Goal: Book appointment/travel/reservation

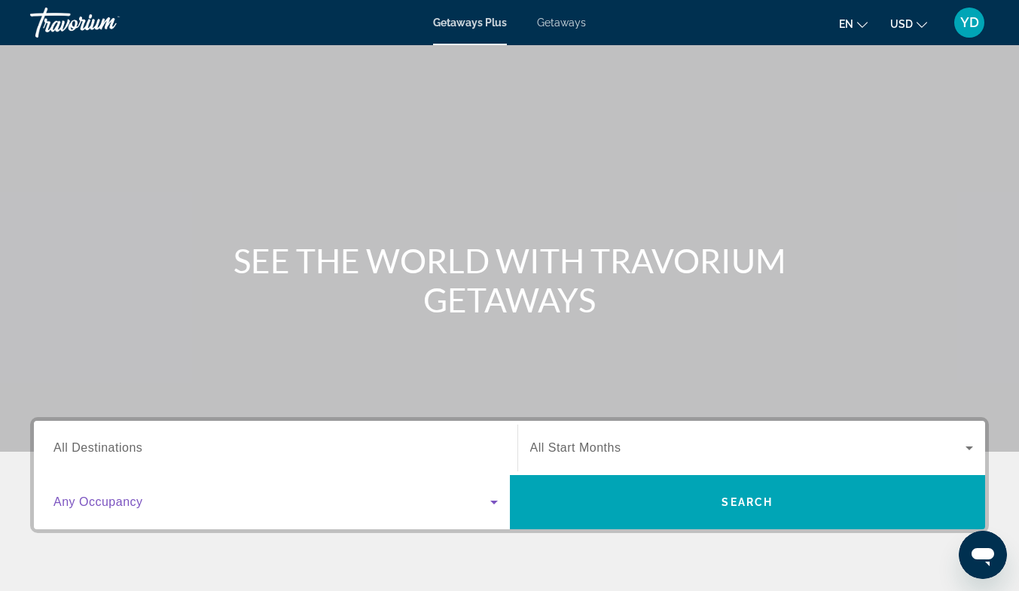
click at [492, 505] on icon "Search widget" at bounding box center [494, 502] width 18 height 18
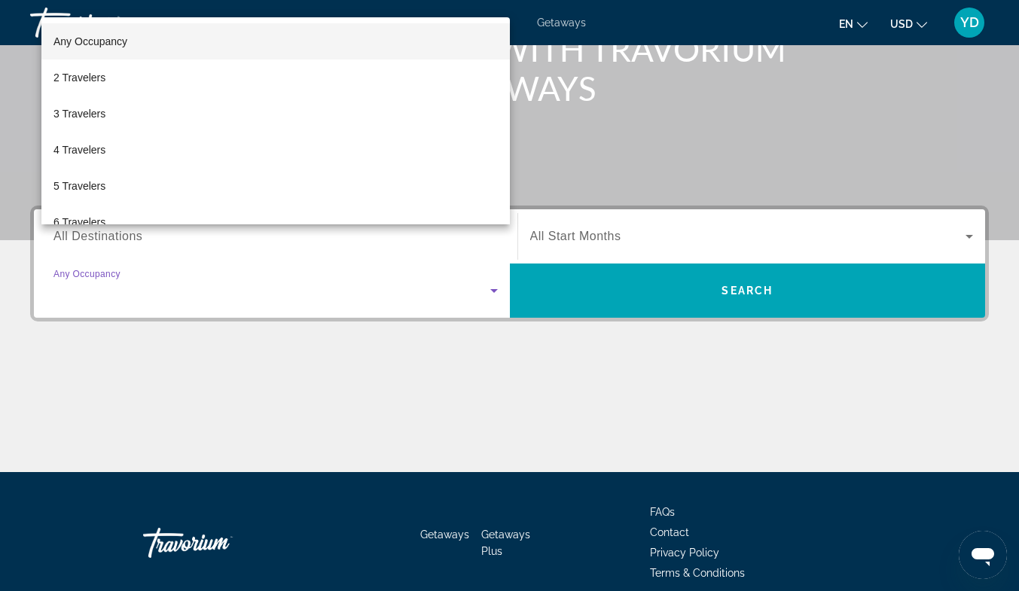
click at [492, 505] on div at bounding box center [509, 295] width 1019 height 591
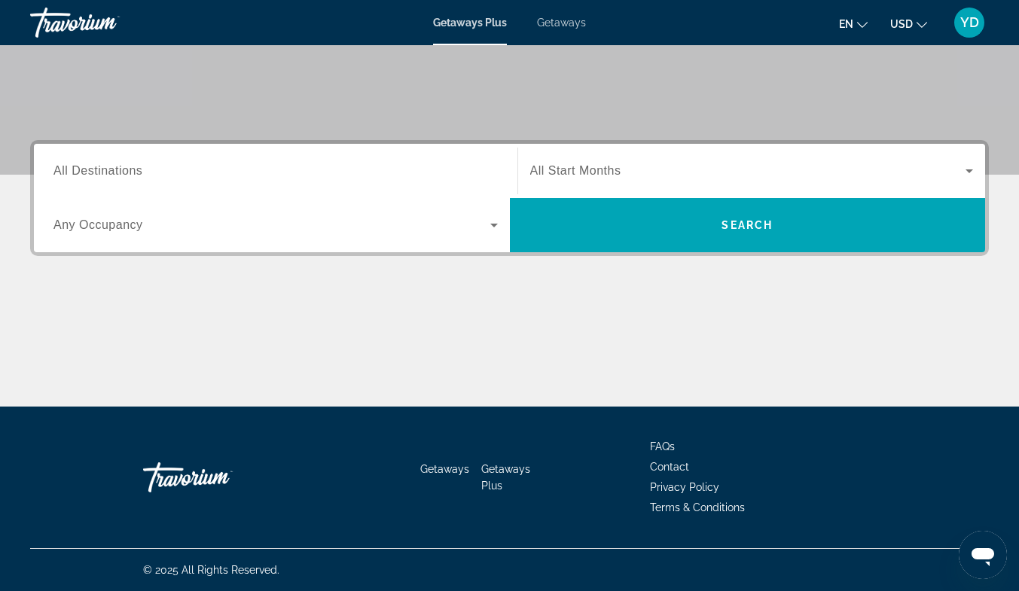
click at [492, 227] on icon "Search widget" at bounding box center [494, 225] width 18 height 18
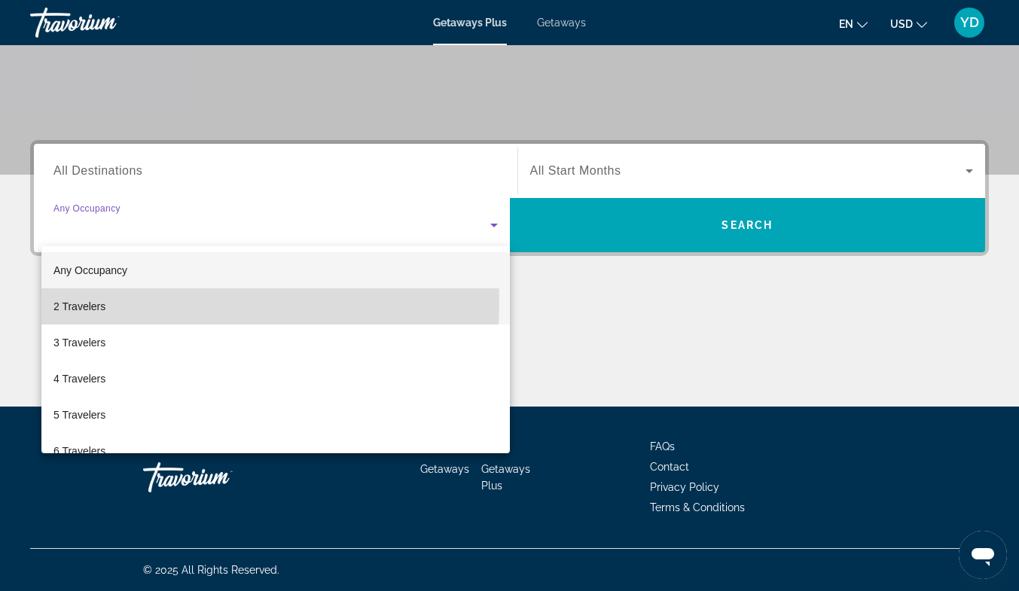
click at [142, 301] on mat-option "2 Travelers" at bounding box center [275, 307] width 469 height 36
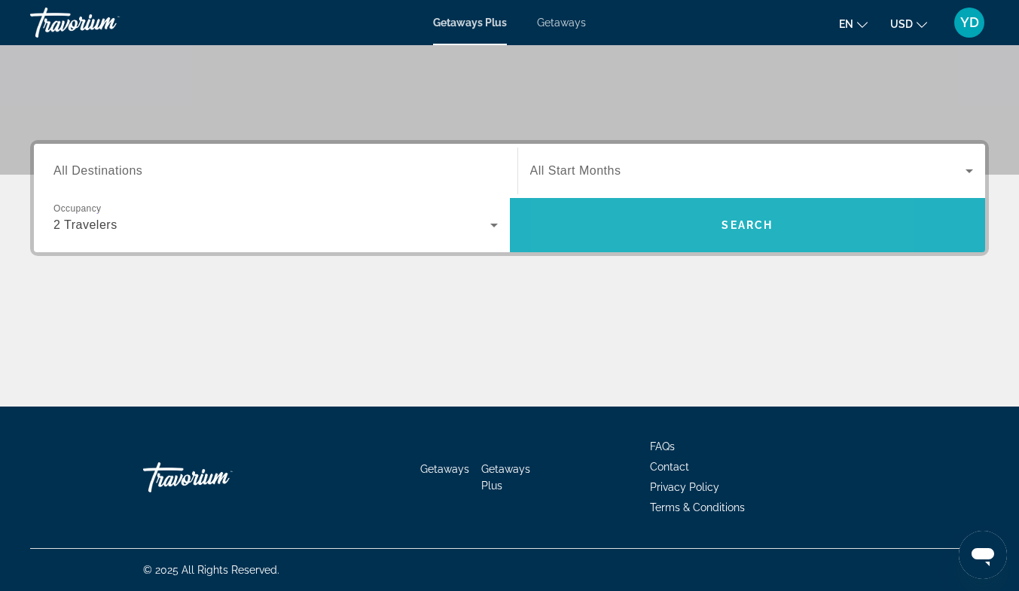
click at [663, 223] on span "Search" at bounding box center [748, 225] width 476 height 36
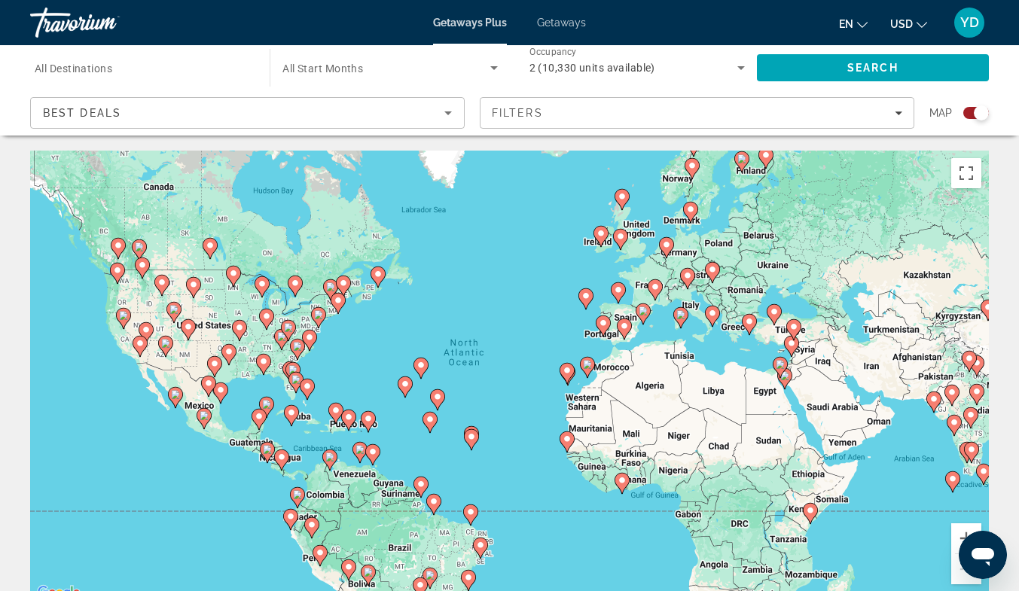
click at [552, 26] on span "Getaways" at bounding box center [561, 23] width 49 height 12
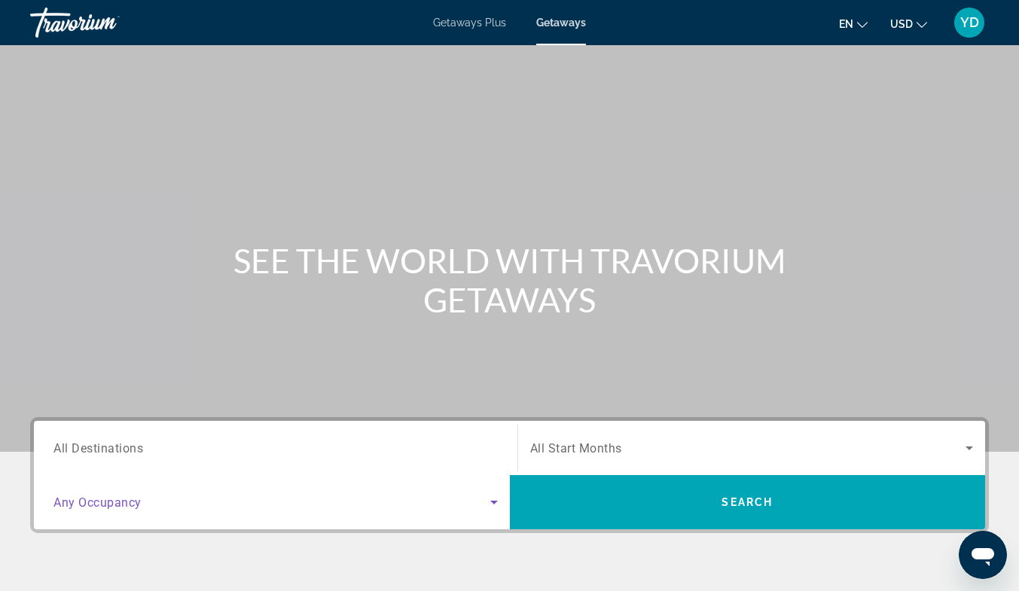
click at [496, 502] on icon "Search widget" at bounding box center [494, 503] width 8 height 4
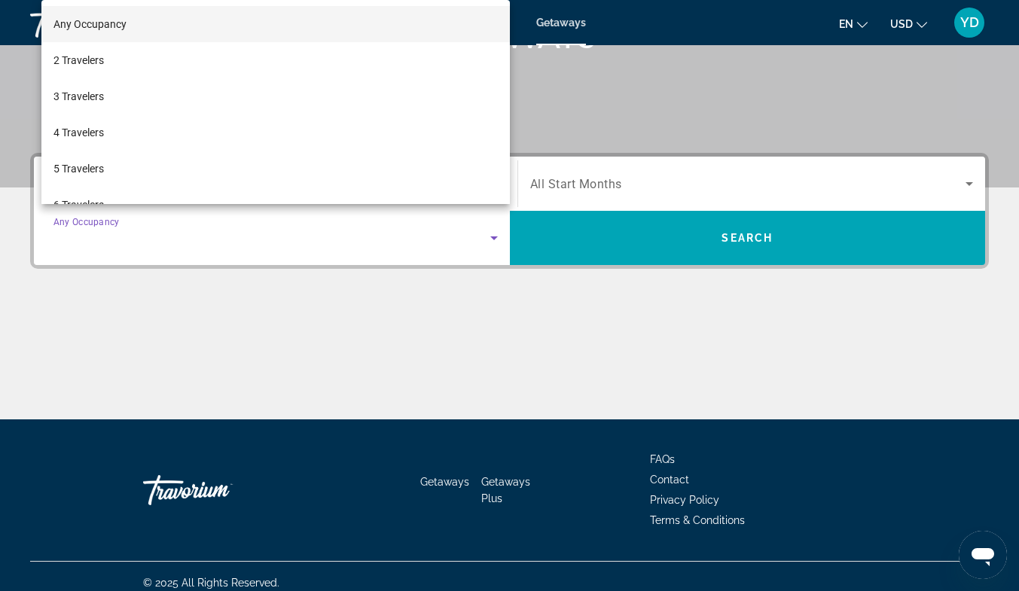
scroll to position [277, 0]
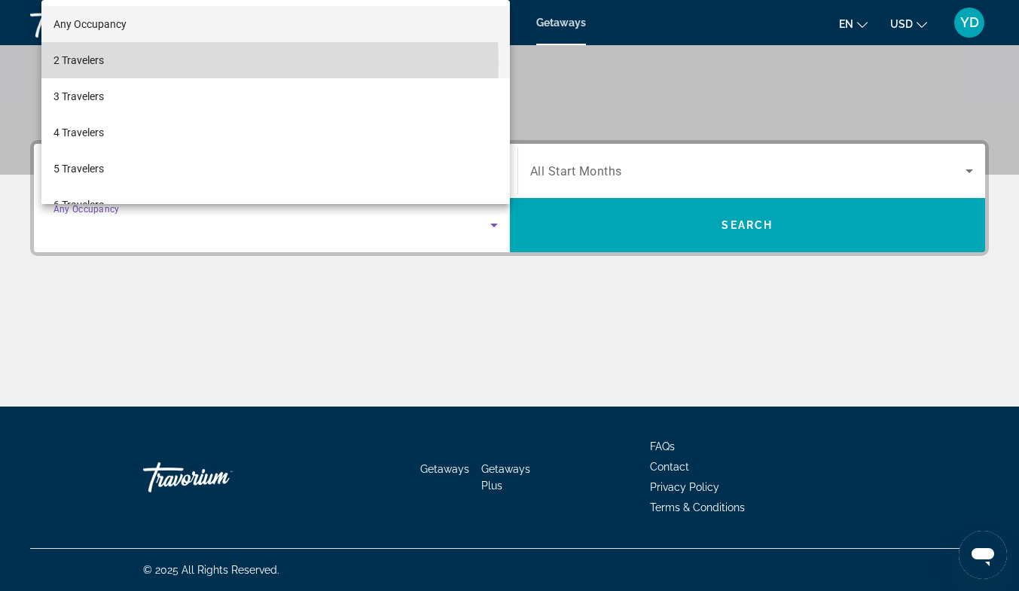
click at [119, 63] on mat-option "2 Travelers" at bounding box center [275, 60] width 469 height 36
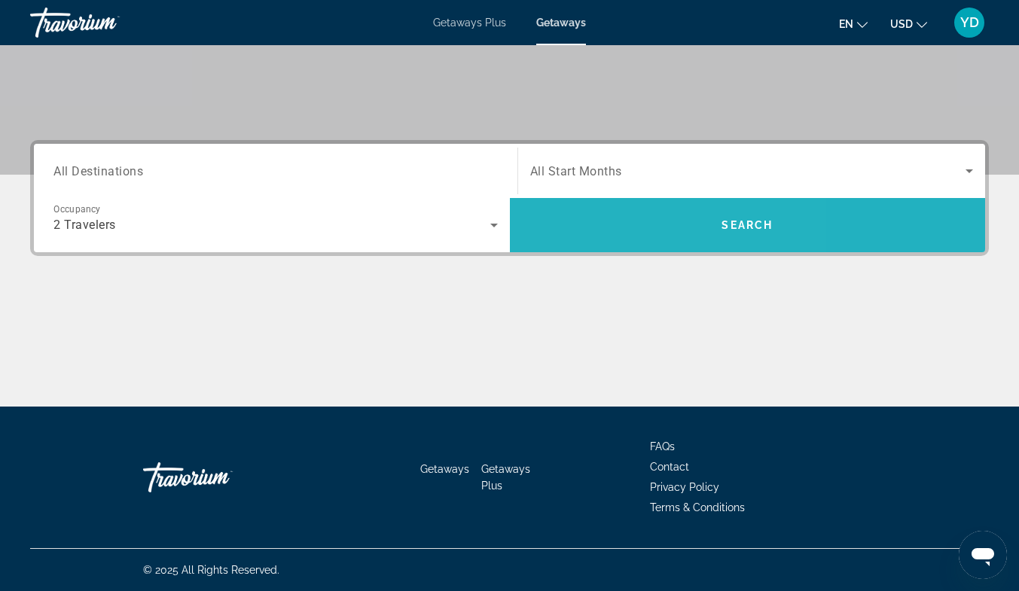
click at [619, 223] on span "Search" at bounding box center [748, 225] width 476 height 36
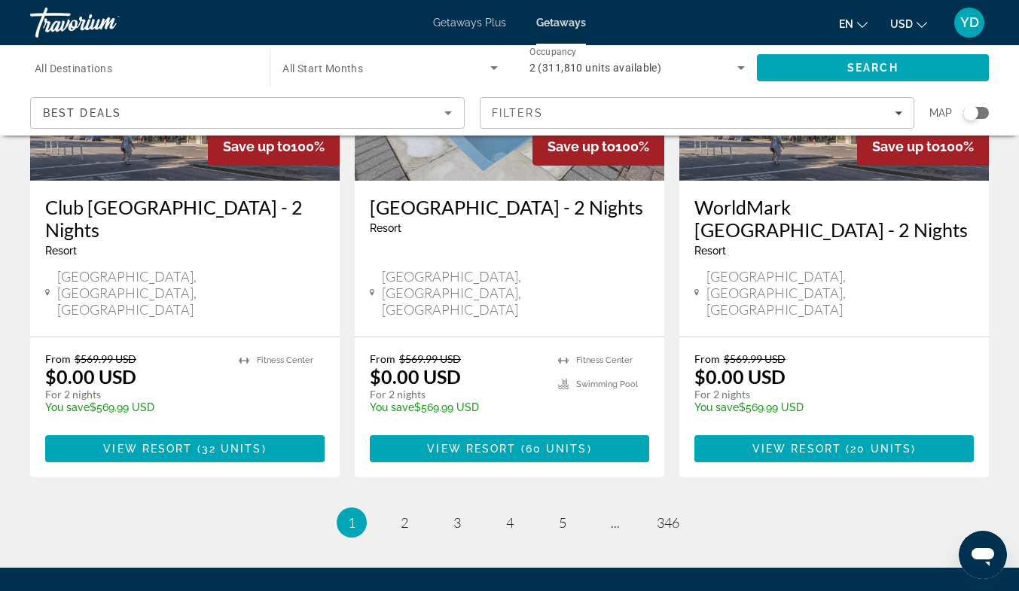
scroll to position [1982, 0]
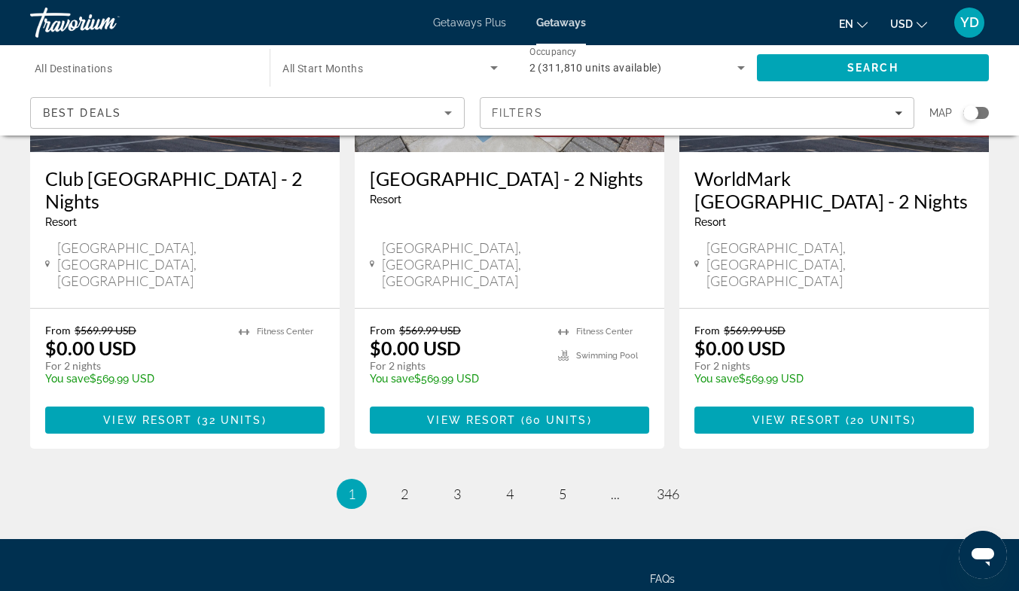
click at [402, 486] on span "2" at bounding box center [405, 494] width 8 height 17
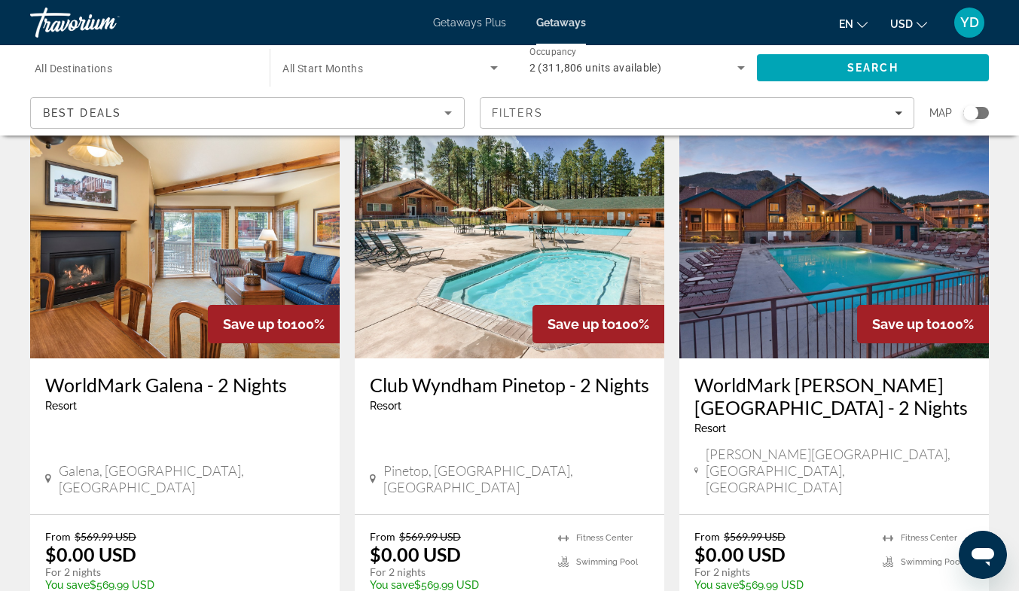
scroll to position [1936, 0]
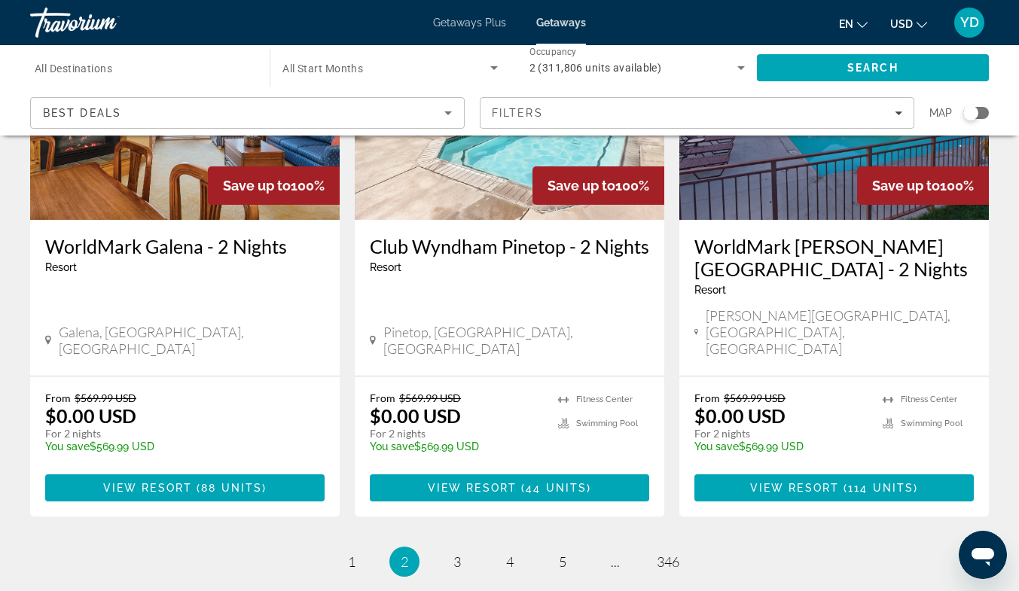
click at [457, 554] on span "3" at bounding box center [458, 562] width 8 height 17
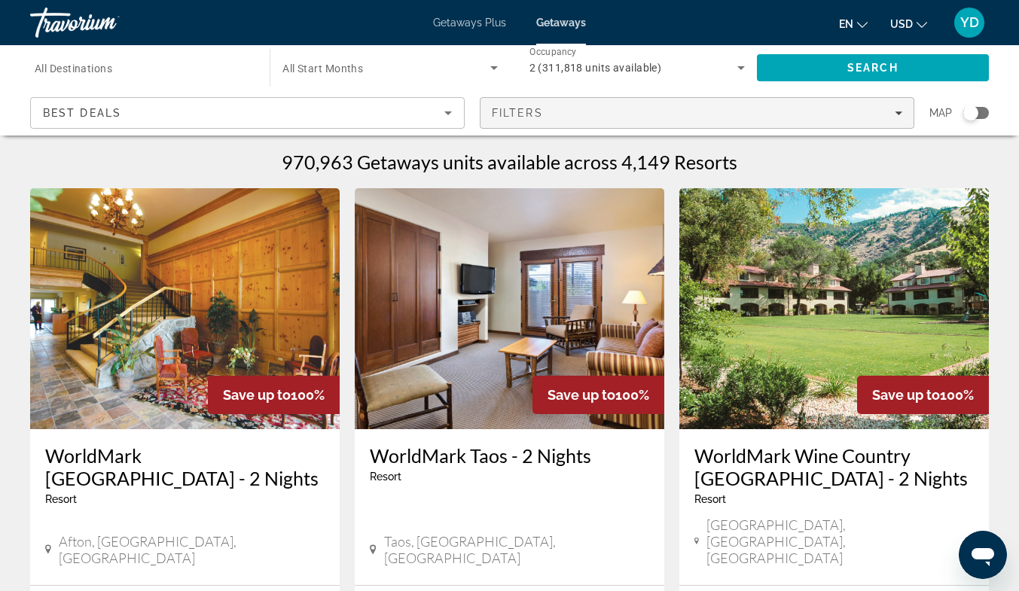
click at [887, 114] on div "Filters" at bounding box center [697, 113] width 411 height 12
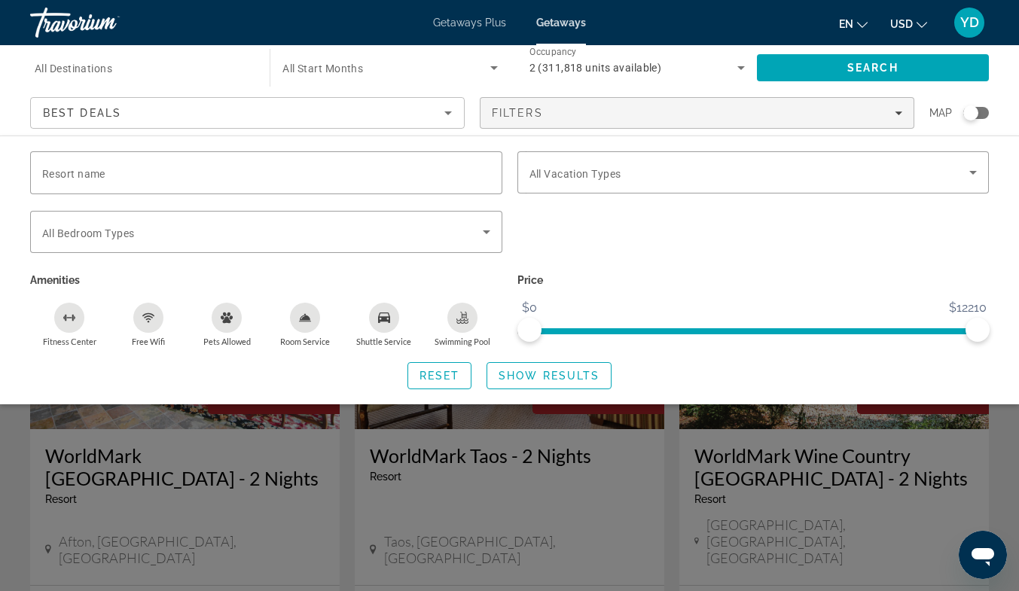
click at [542, 20] on span "Getaways" at bounding box center [561, 23] width 50 height 12
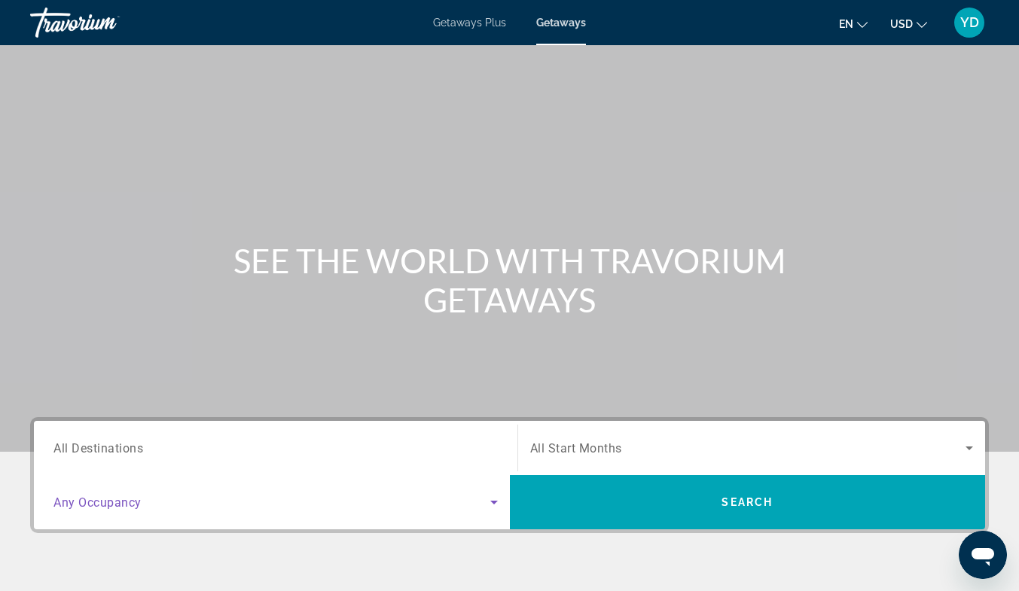
click at [491, 505] on icon "Search widget" at bounding box center [494, 502] width 18 height 18
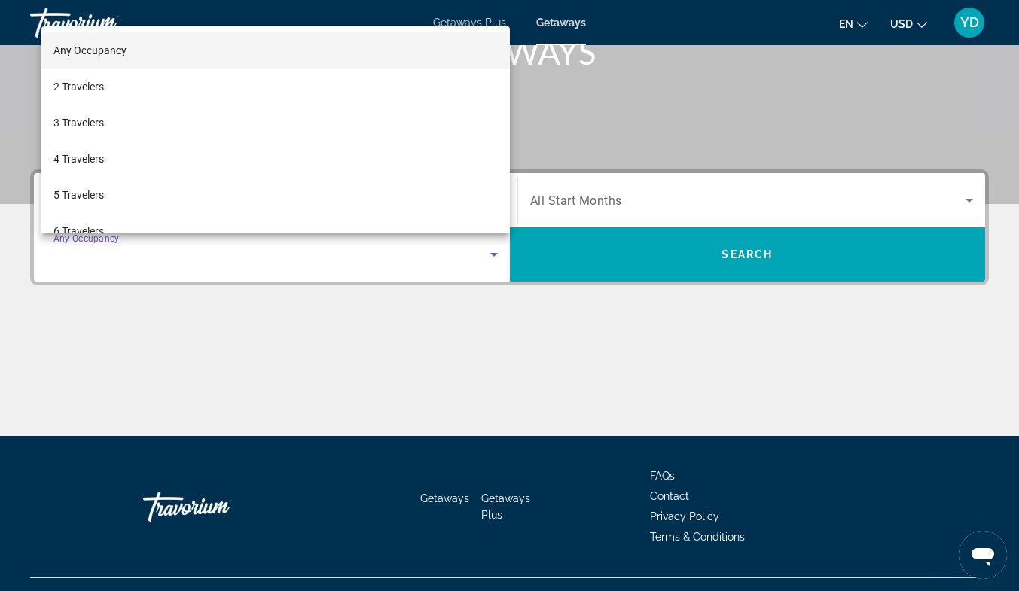
scroll to position [277, 0]
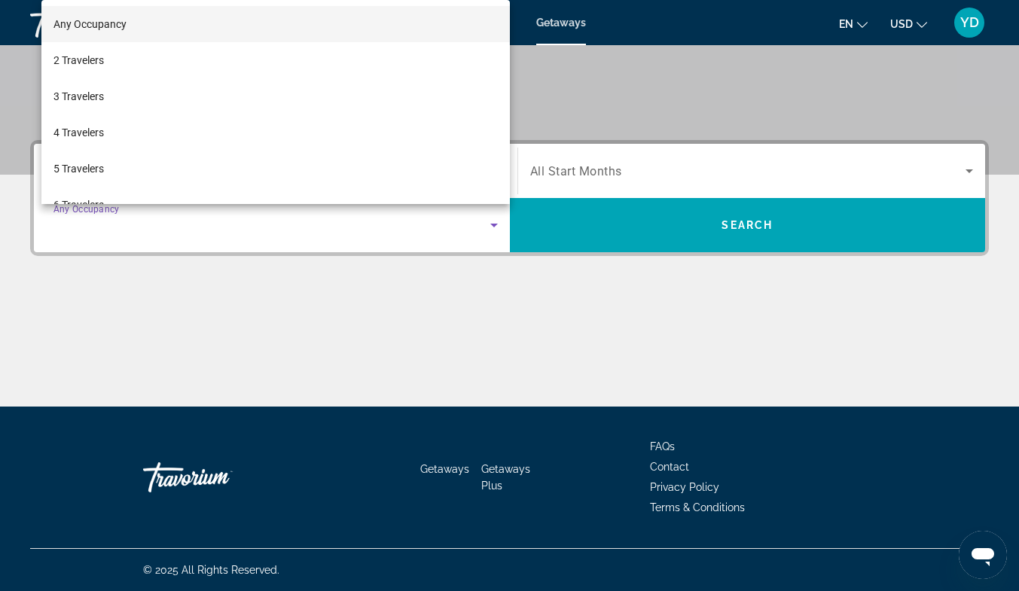
click at [556, 167] on div at bounding box center [509, 295] width 1019 height 591
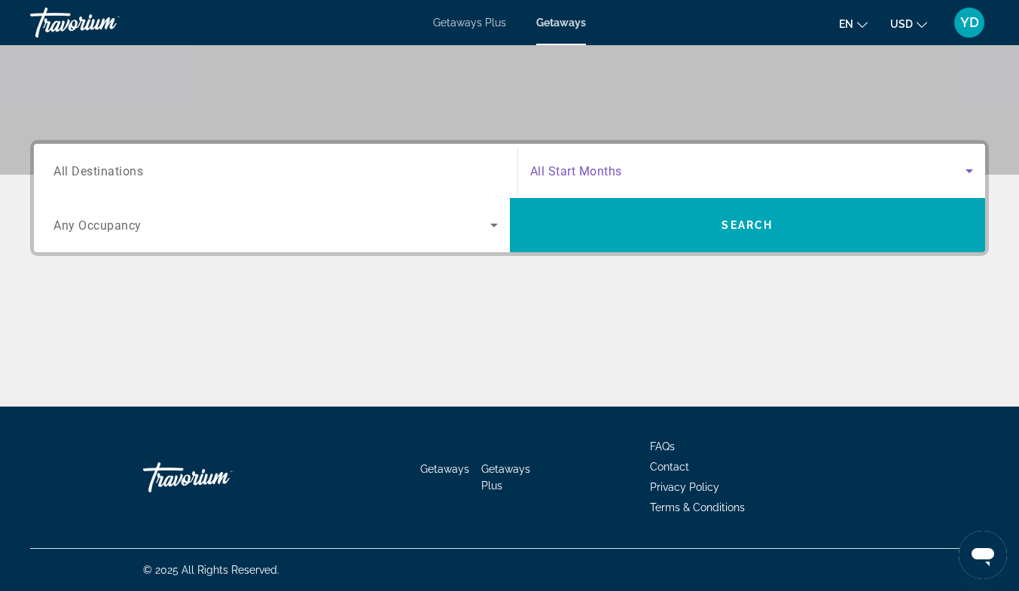
click at [978, 172] on icon "Search widget" at bounding box center [970, 171] width 18 height 18
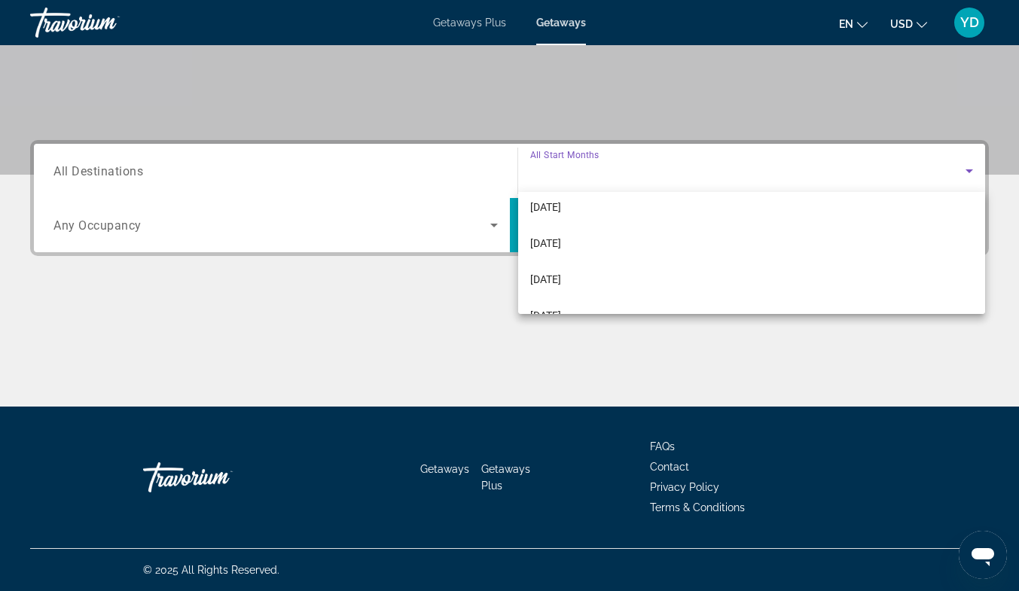
scroll to position [191, 0]
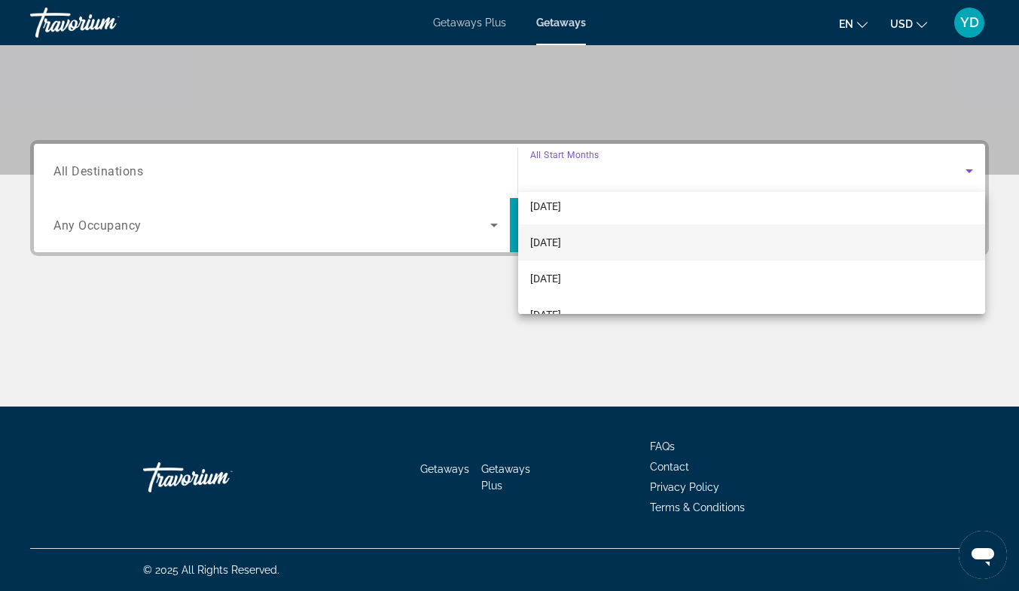
click at [554, 236] on span "[DATE]" at bounding box center [545, 243] width 31 height 18
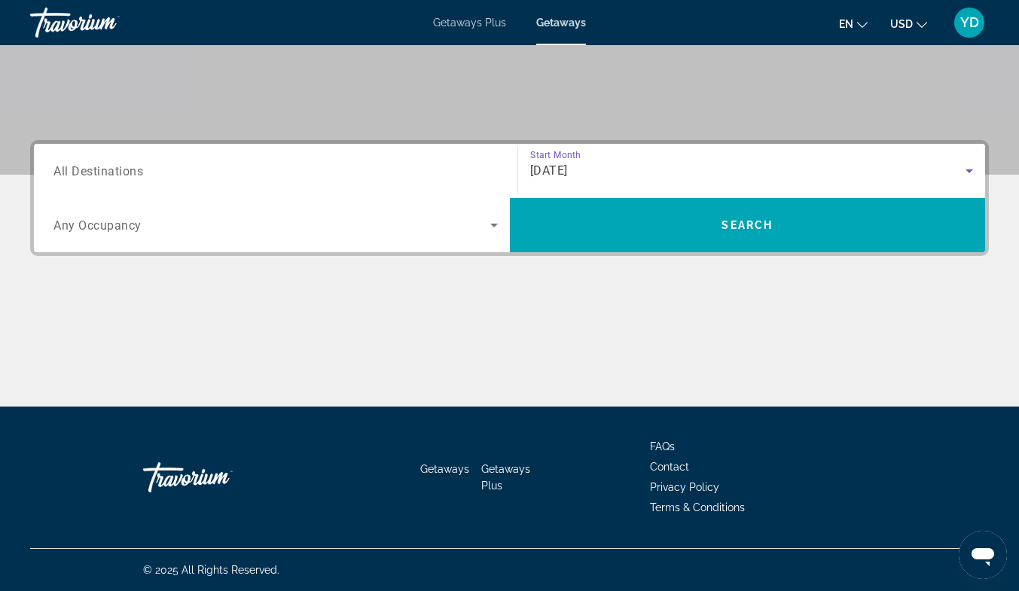
click at [554, 236] on span "Search" at bounding box center [748, 225] width 476 height 36
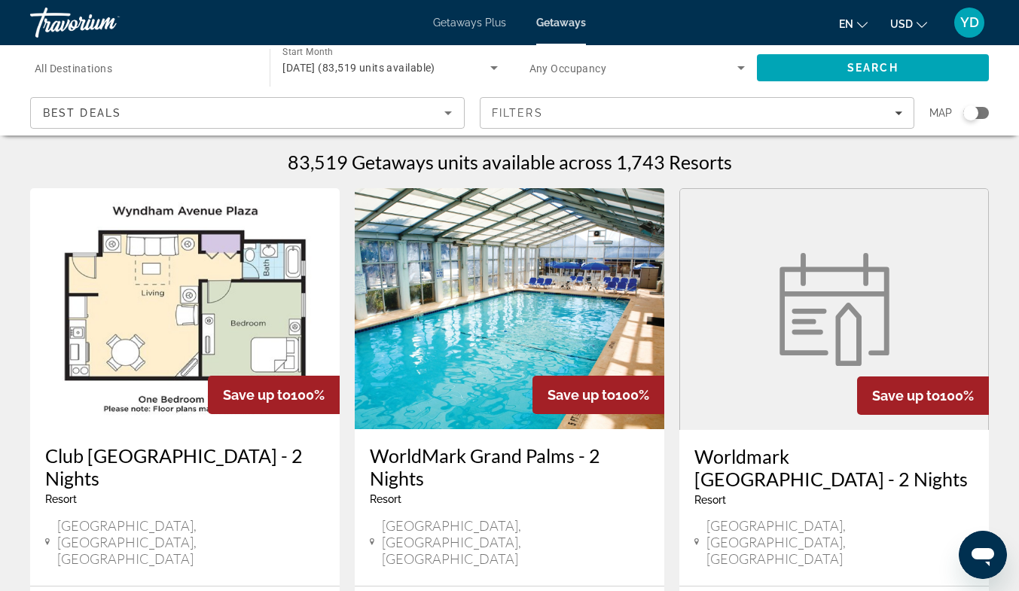
click at [462, 405] on img "Main content" at bounding box center [510, 308] width 310 height 241
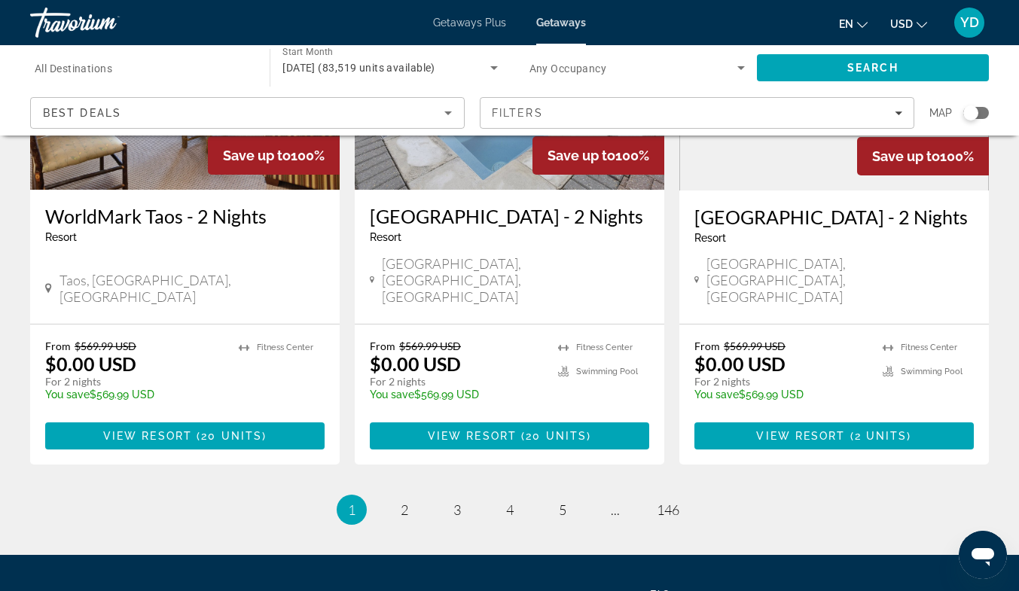
scroll to position [1945, 0]
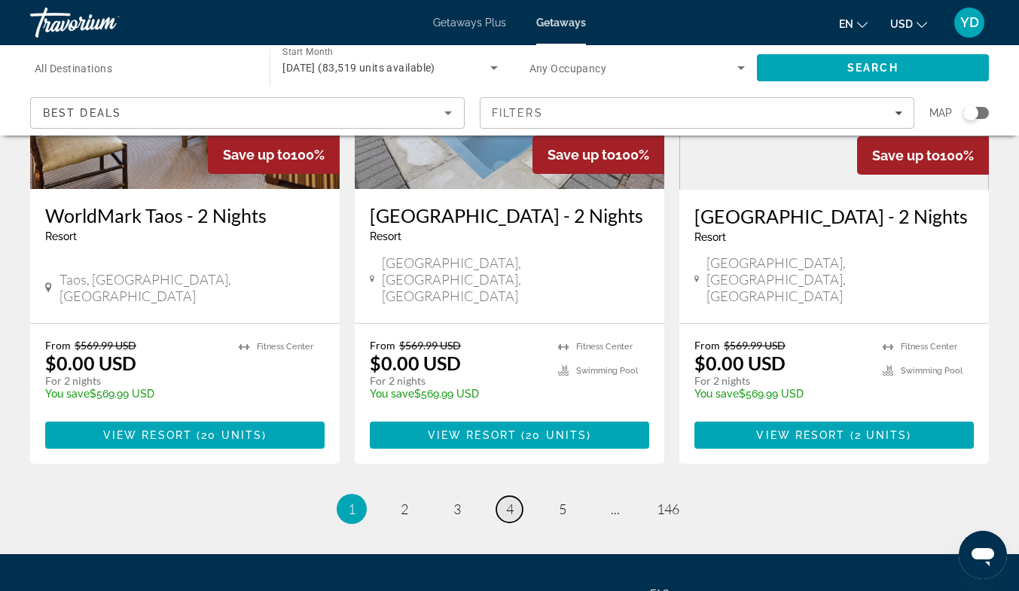
click at [513, 501] on span "4" at bounding box center [510, 509] width 8 height 17
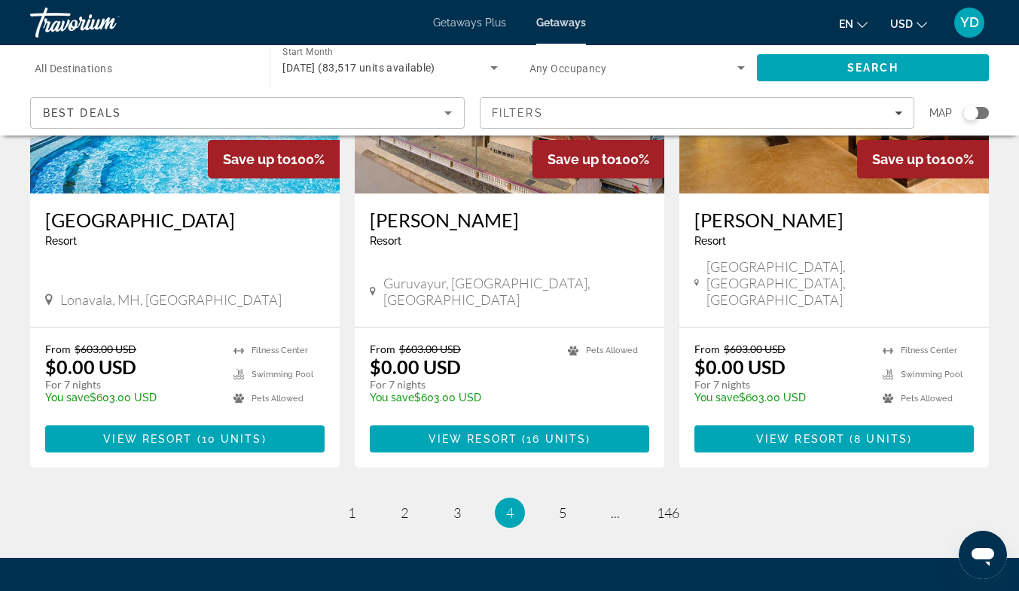
scroll to position [1879, 0]
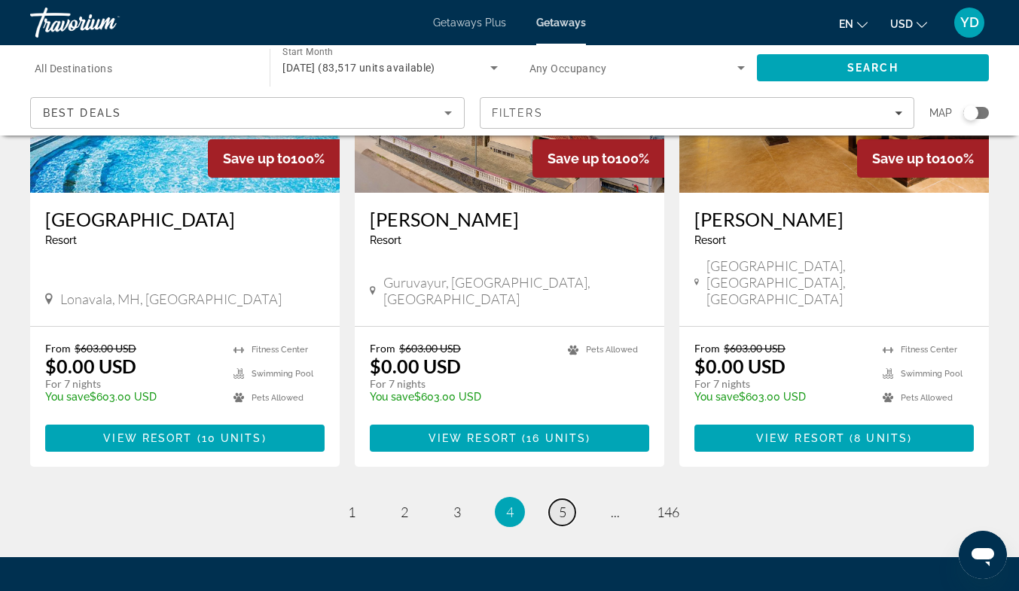
click at [559, 504] on span "5" at bounding box center [563, 512] width 8 height 17
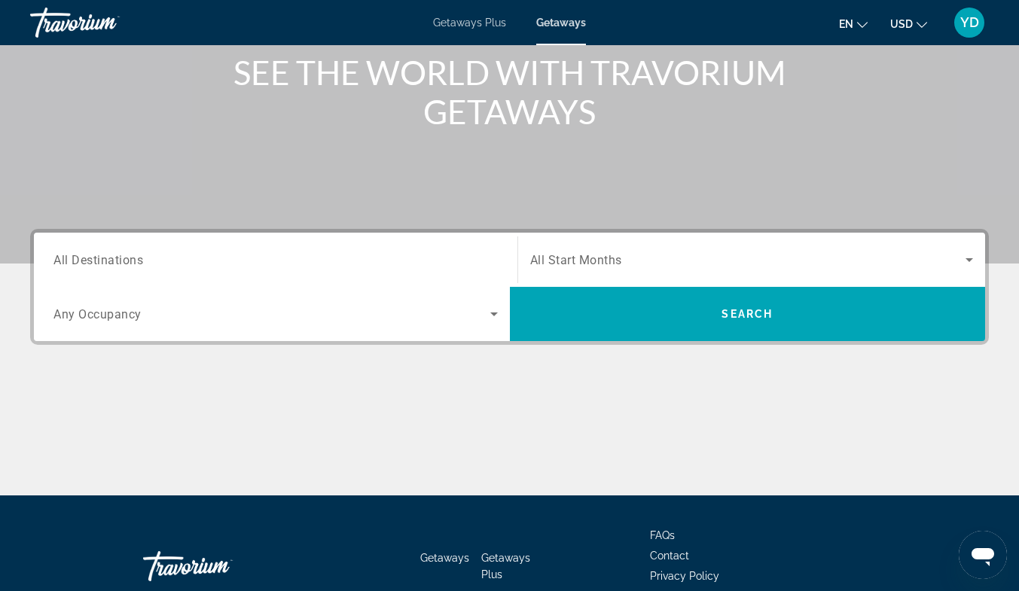
scroll to position [189, 0]
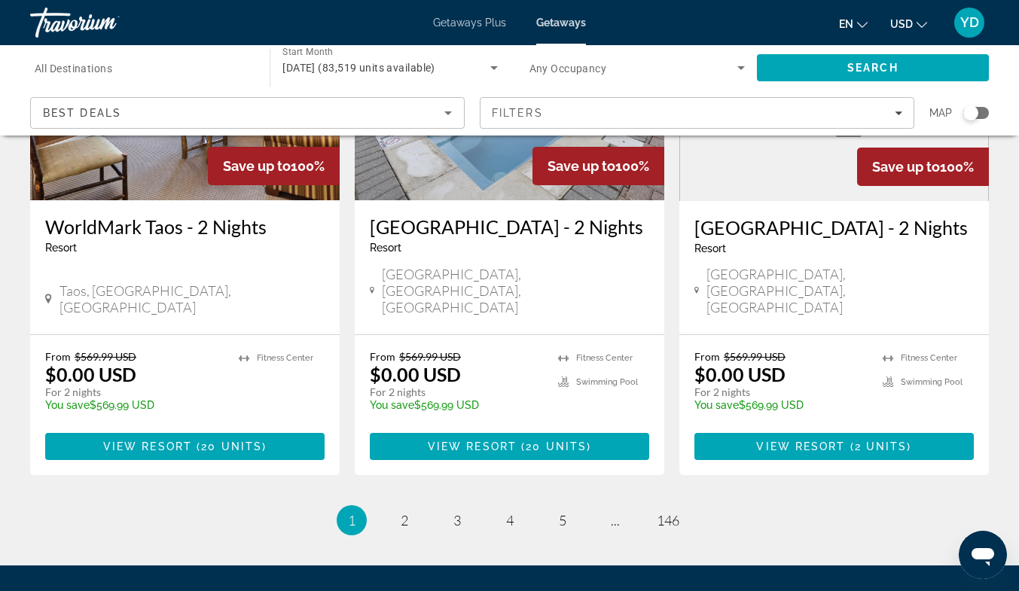
scroll to position [1935, 0]
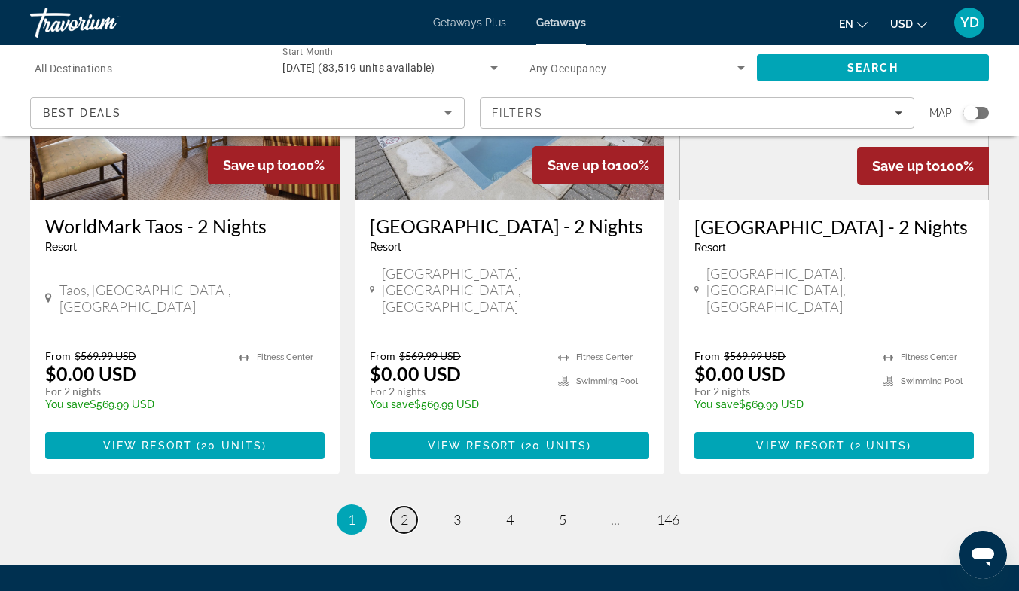
click at [394, 507] on link "page 2" at bounding box center [404, 520] width 26 height 26
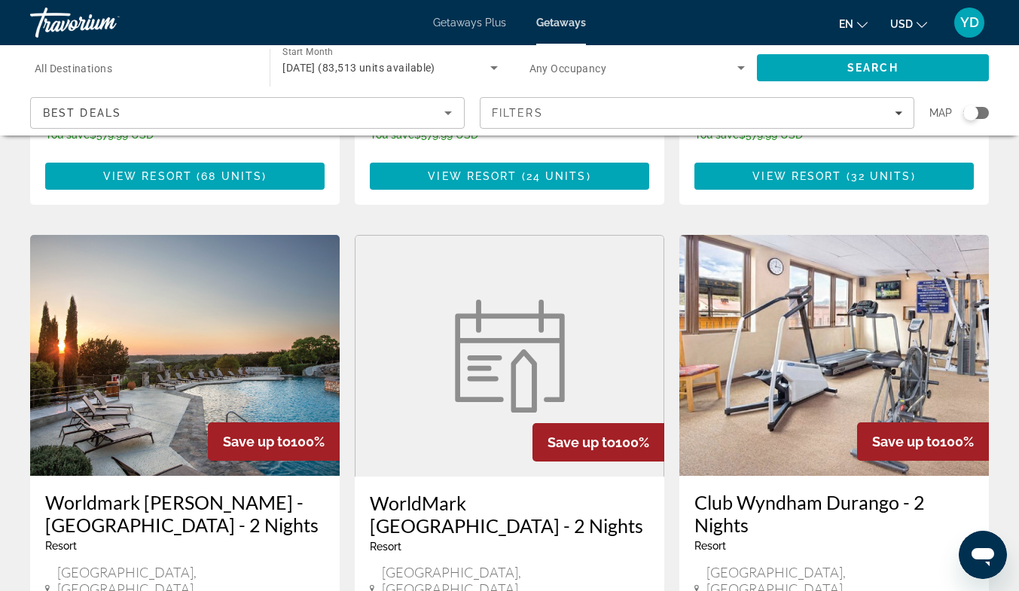
scroll to position [2005, 0]
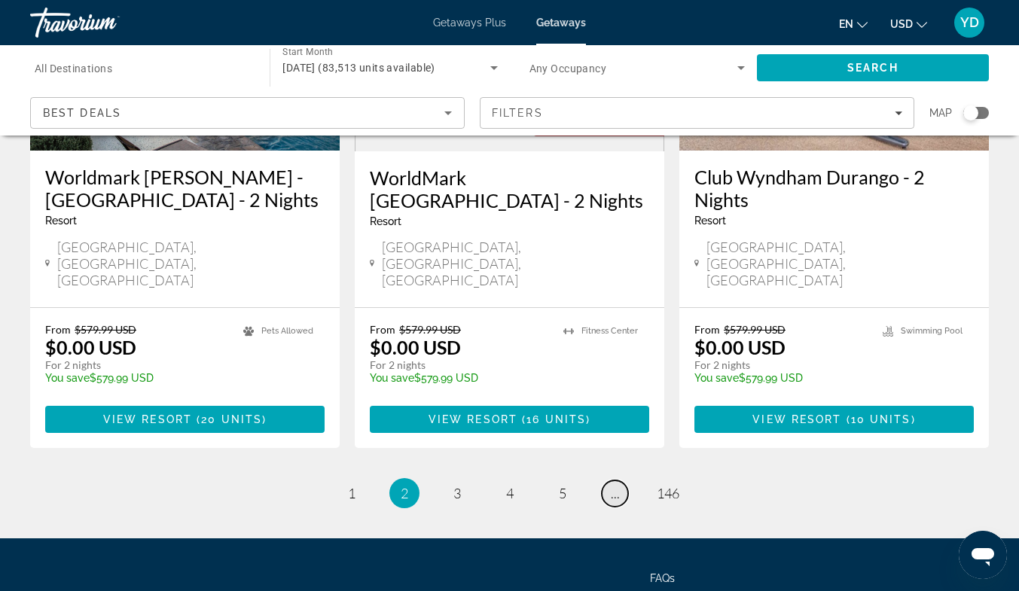
click at [612, 485] on span "..." at bounding box center [615, 493] width 9 height 17
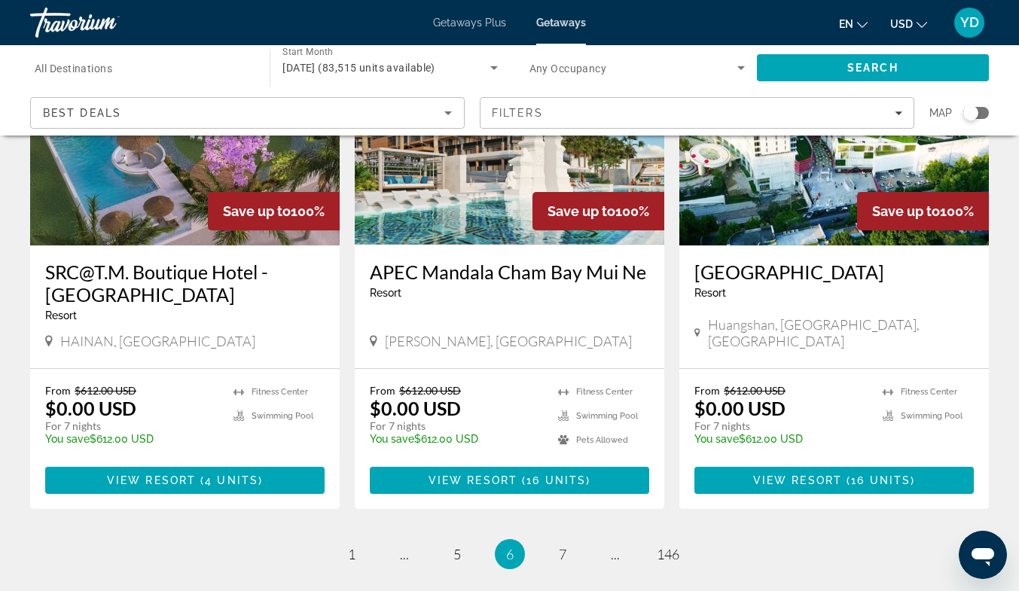
scroll to position [1872, 0]
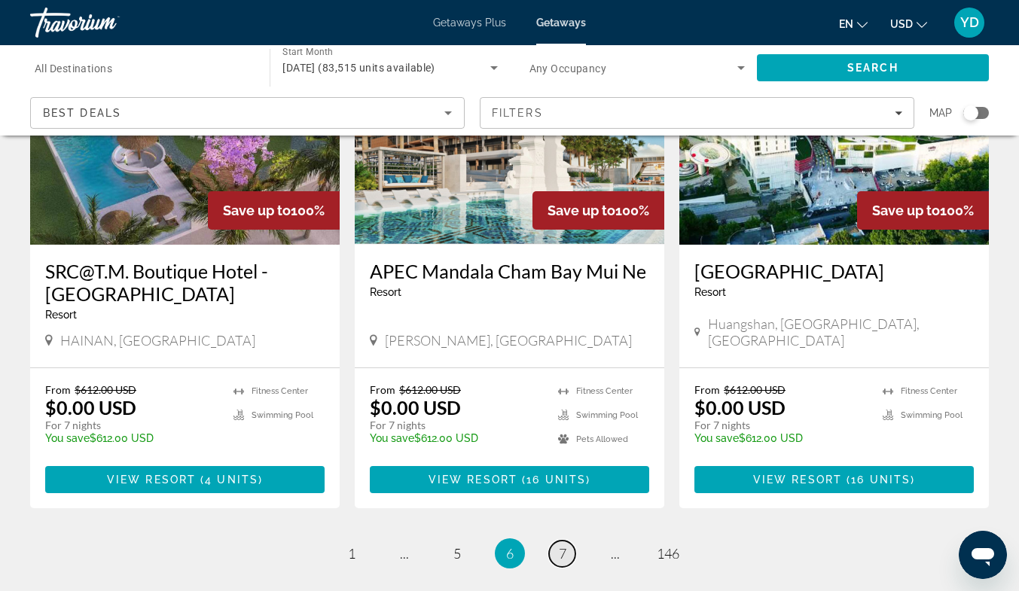
click at [559, 545] on span "7" at bounding box center [563, 553] width 8 height 17
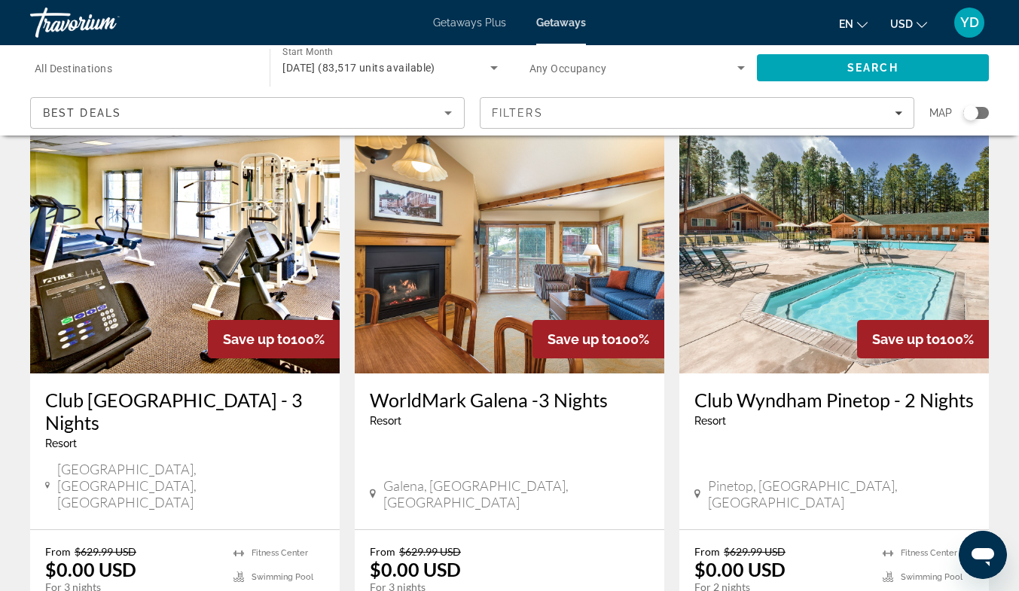
scroll to position [1203, 0]
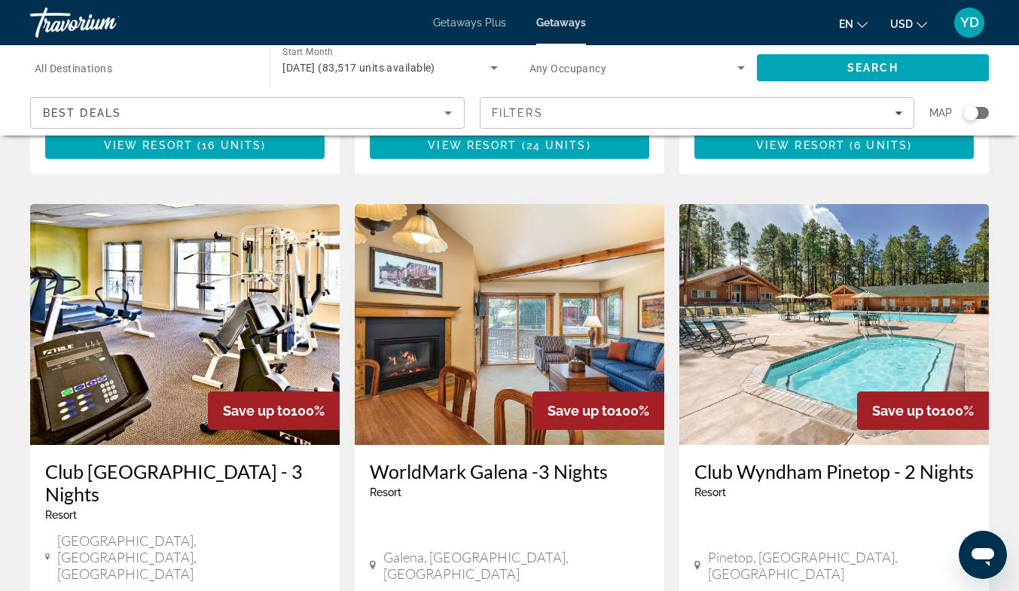
click at [555, 549] on div "Galena, [GEOGRAPHIC_DATA], [GEOGRAPHIC_DATA]" at bounding box center [509, 565] width 279 height 33
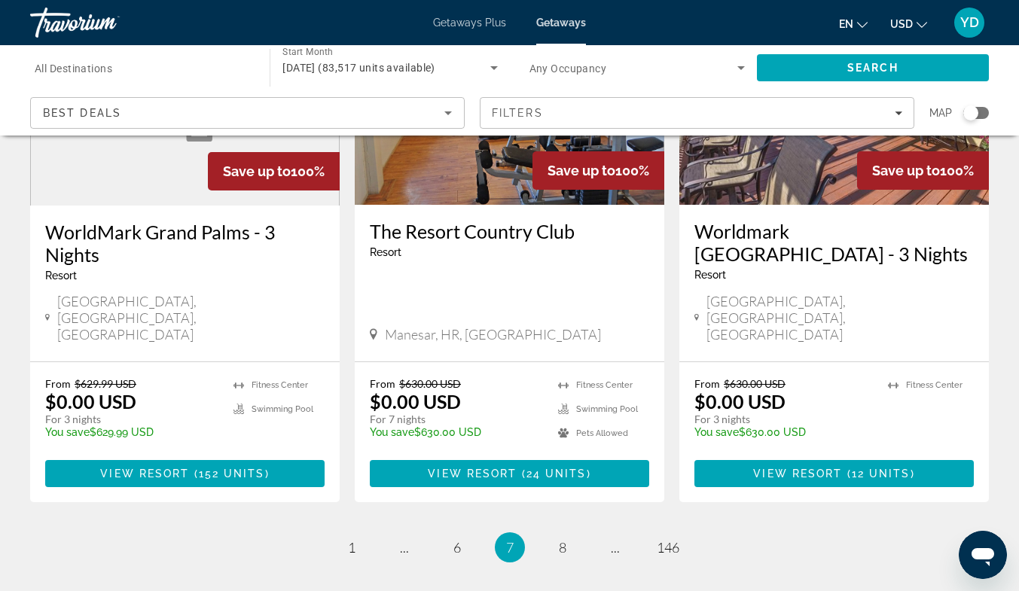
scroll to position [1935, 0]
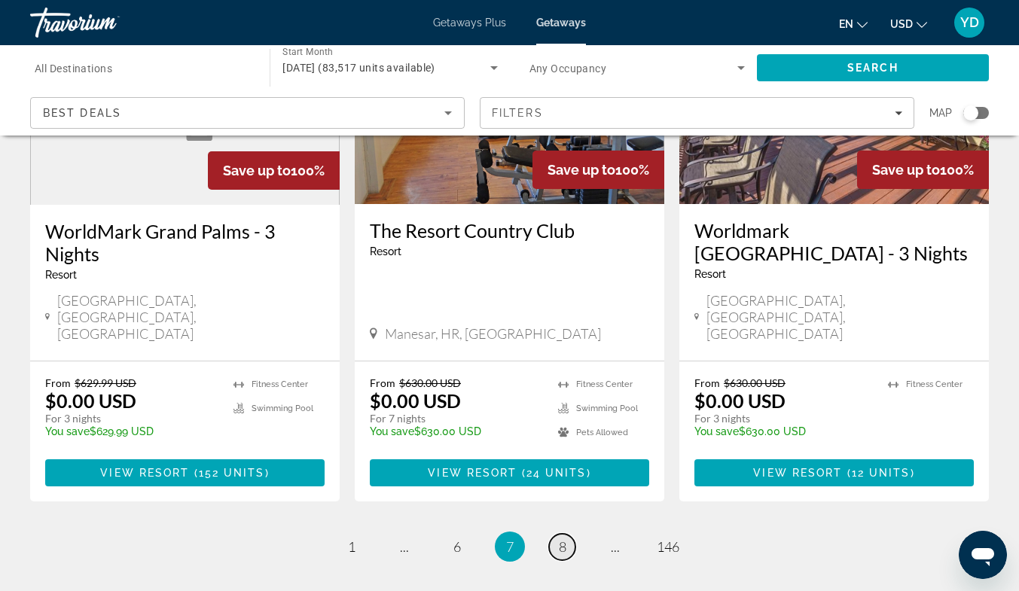
click at [553, 534] on link "page 8" at bounding box center [562, 547] width 26 height 26
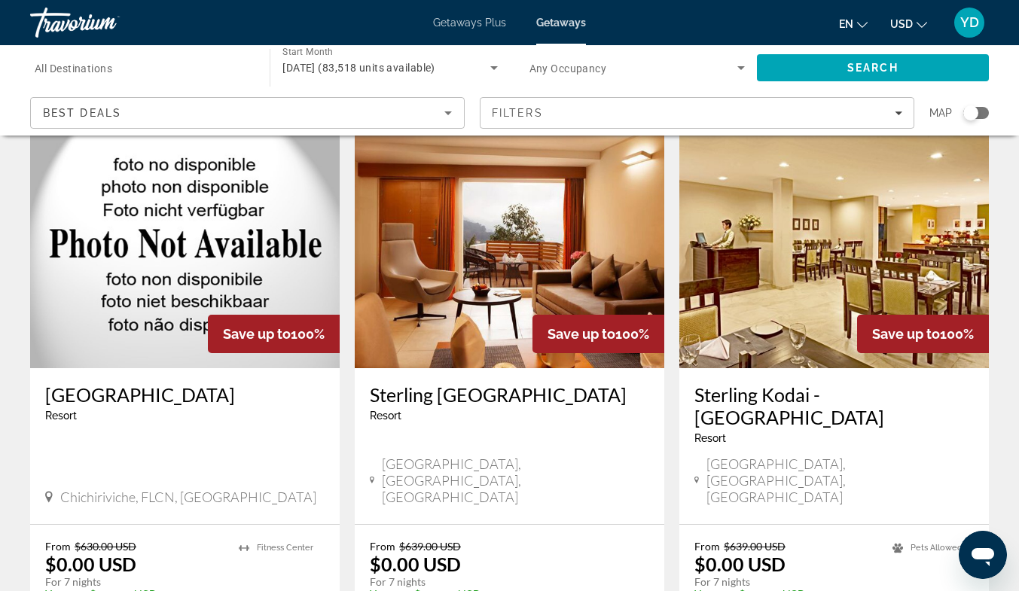
scroll to position [317, 0]
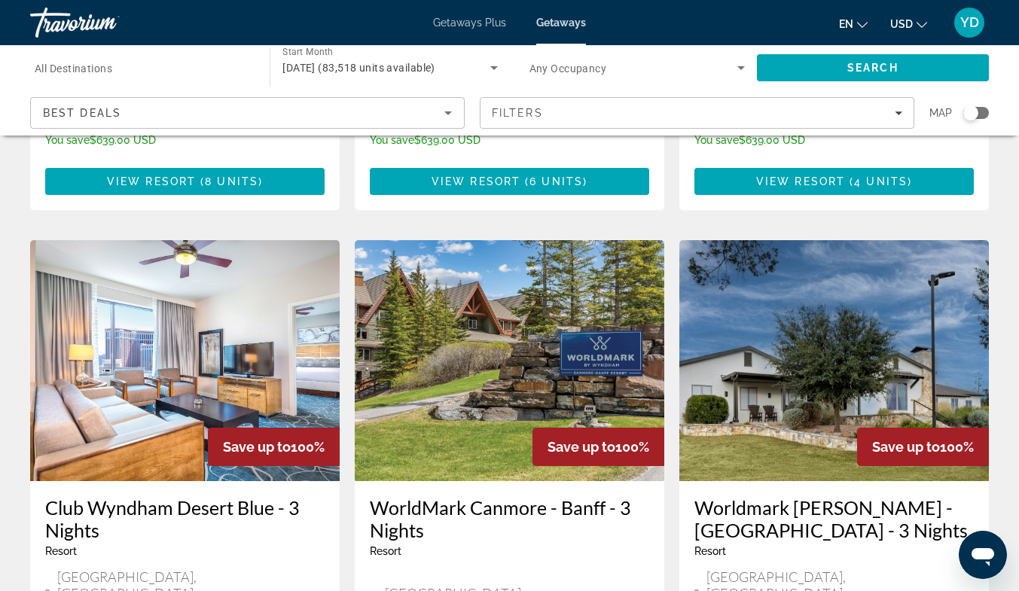
scroll to position [1635, 0]
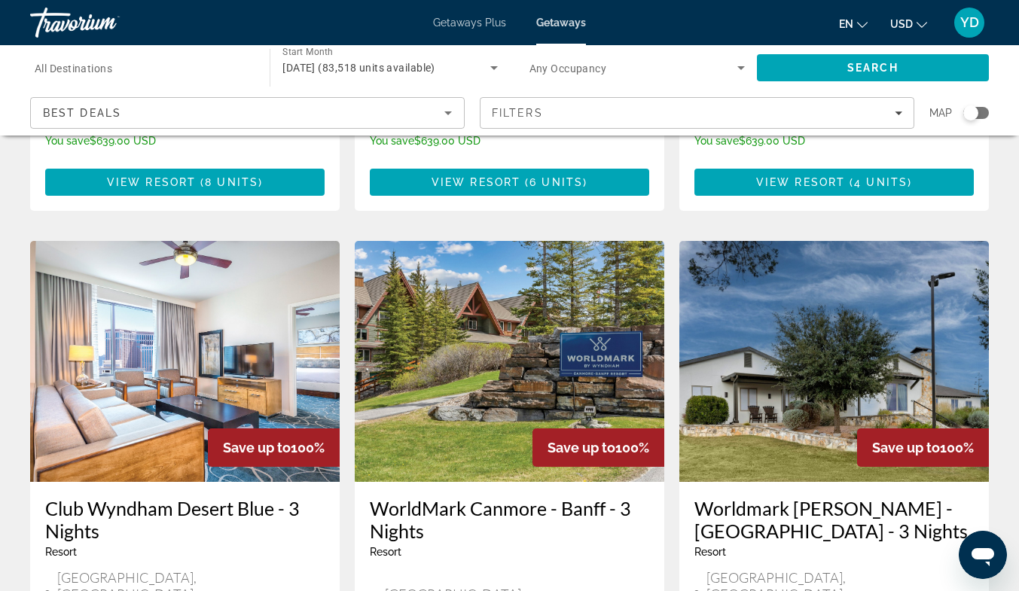
click at [466, 286] on img "Main content" at bounding box center [510, 361] width 310 height 241
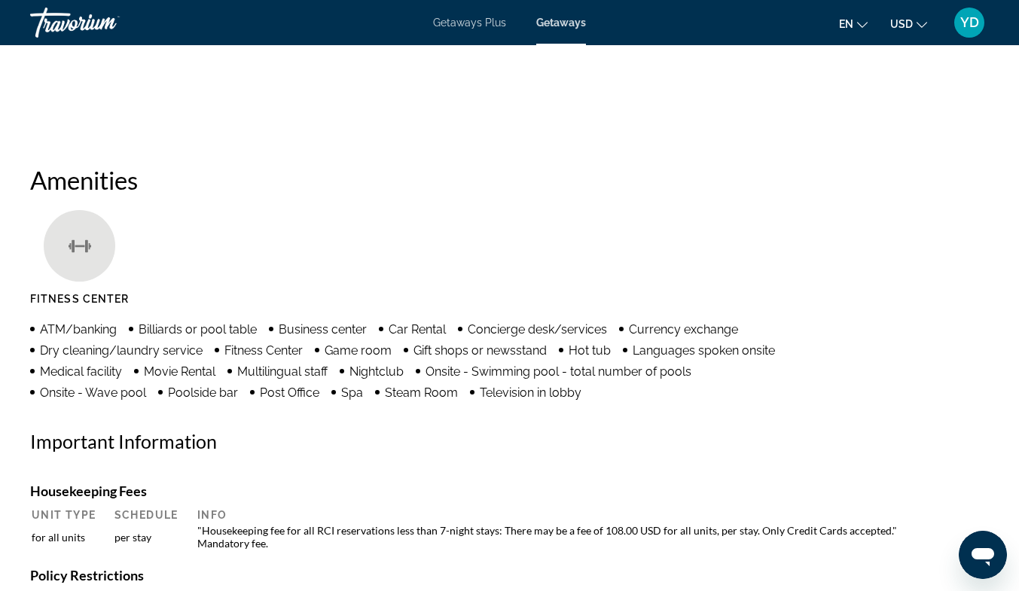
scroll to position [1329, 0]
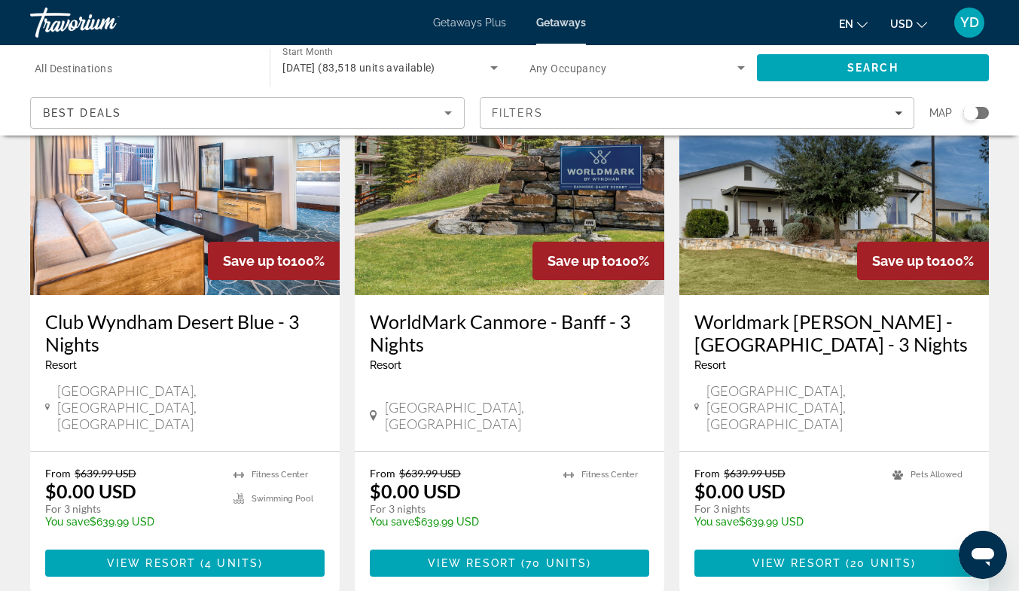
scroll to position [1880, 0]
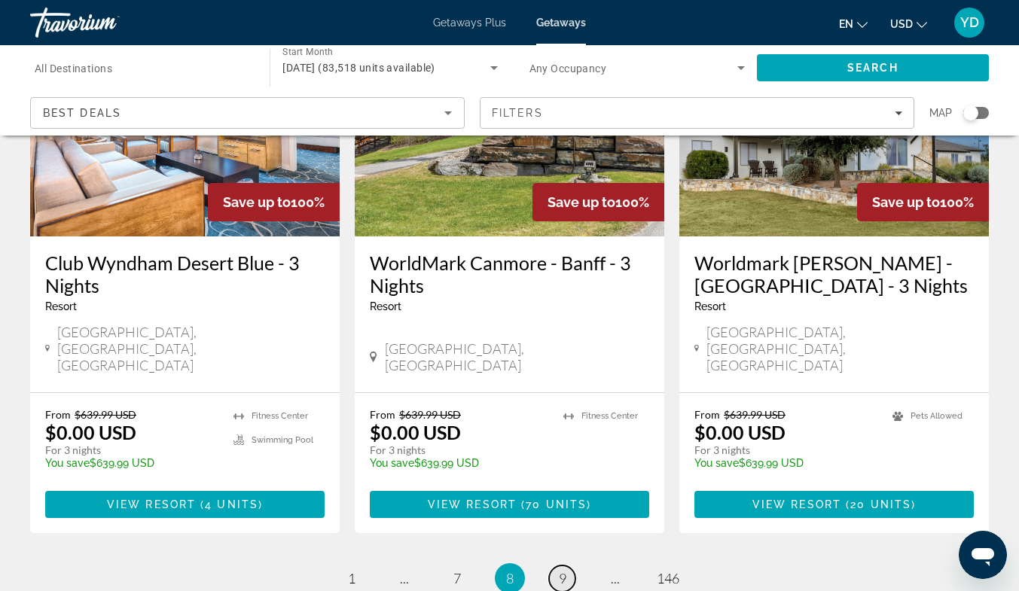
click at [561, 570] on span "9" at bounding box center [563, 578] width 8 height 17
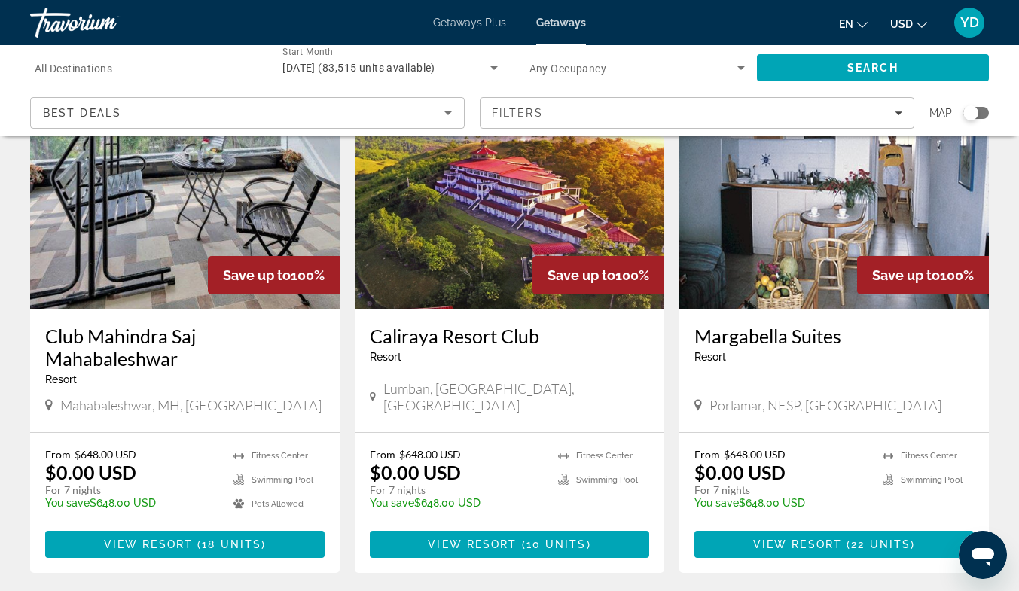
scroll to position [1936, 0]
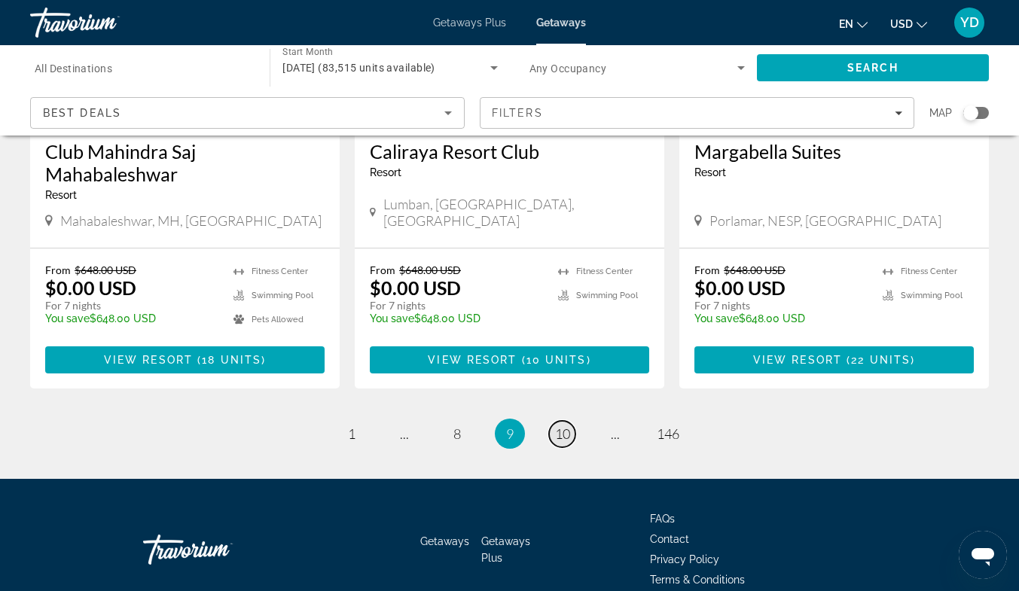
click at [564, 426] on span "10" at bounding box center [562, 434] width 15 height 17
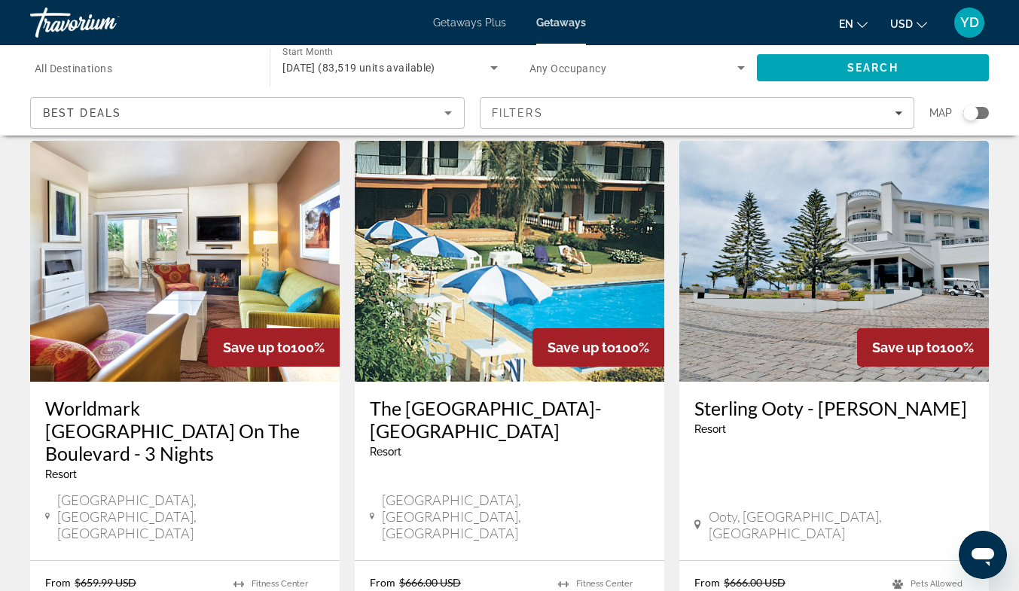
scroll to position [1982, 0]
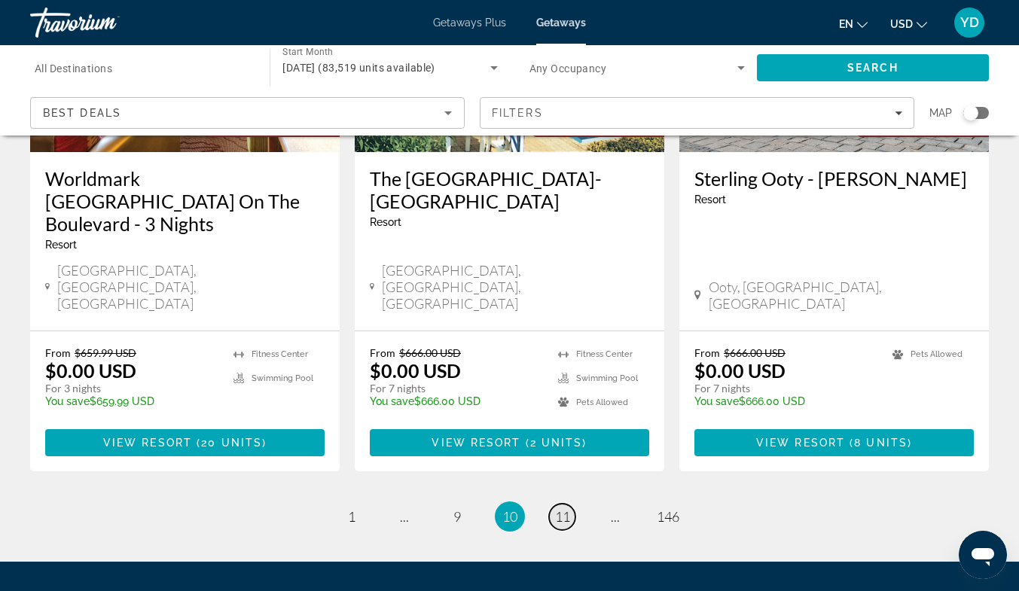
click at [561, 509] on span "11" at bounding box center [562, 517] width 15 height 17
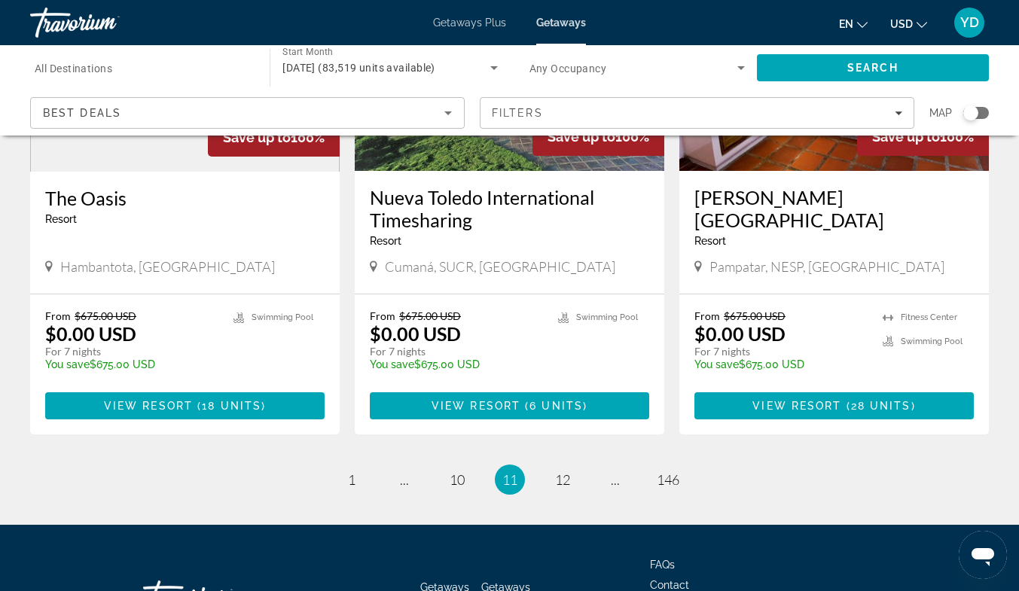
scroll to position [1925, 0]
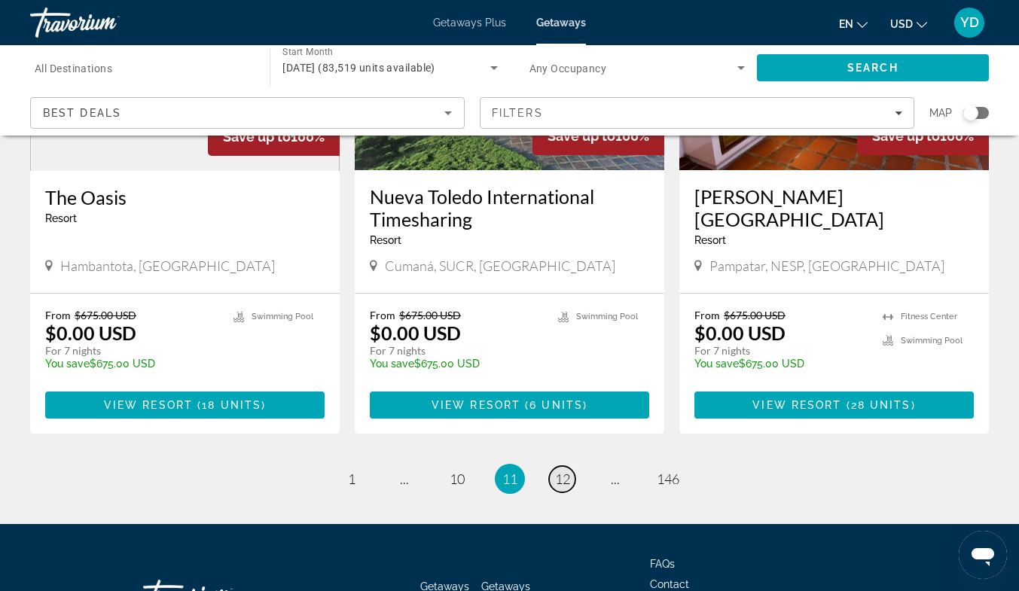
click at [560, 471] on span "12" at bounding box center [562, 479] width 15 height 17
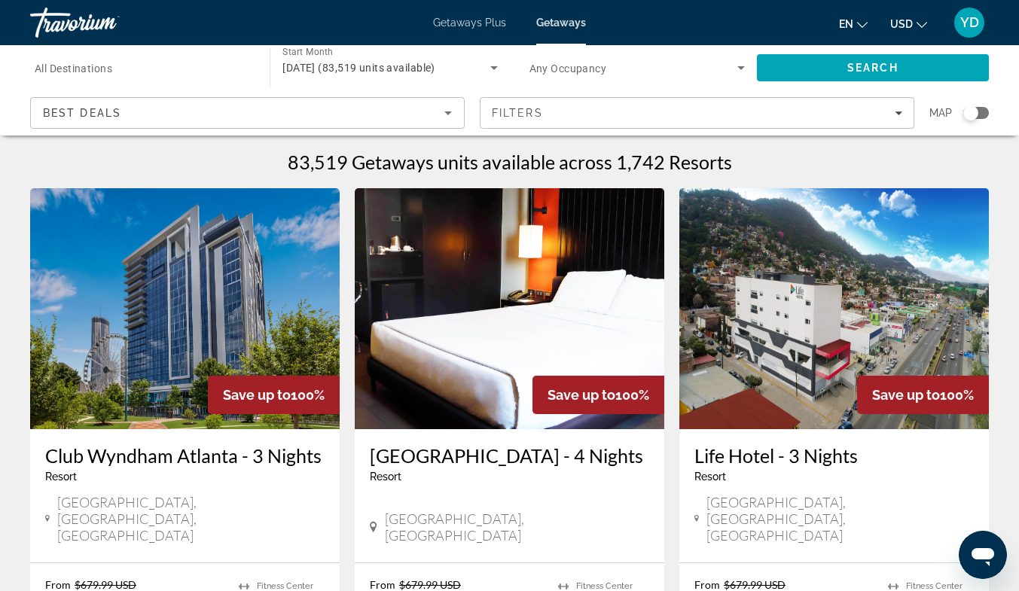
drag, startPoint x: 416, startPoint y: 438, endPoint x: 701, endPoint y: 474, distance: 287.0
click at [701, 474] on span "Resort" at bounding box center [711, 477] width 32 height 12
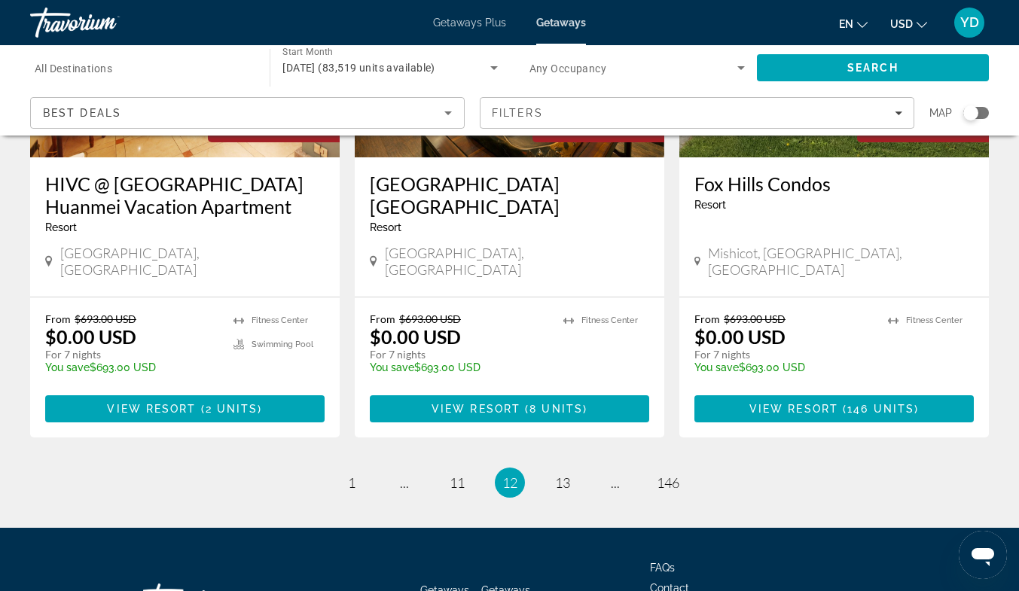
scroll to position [1915, 0]
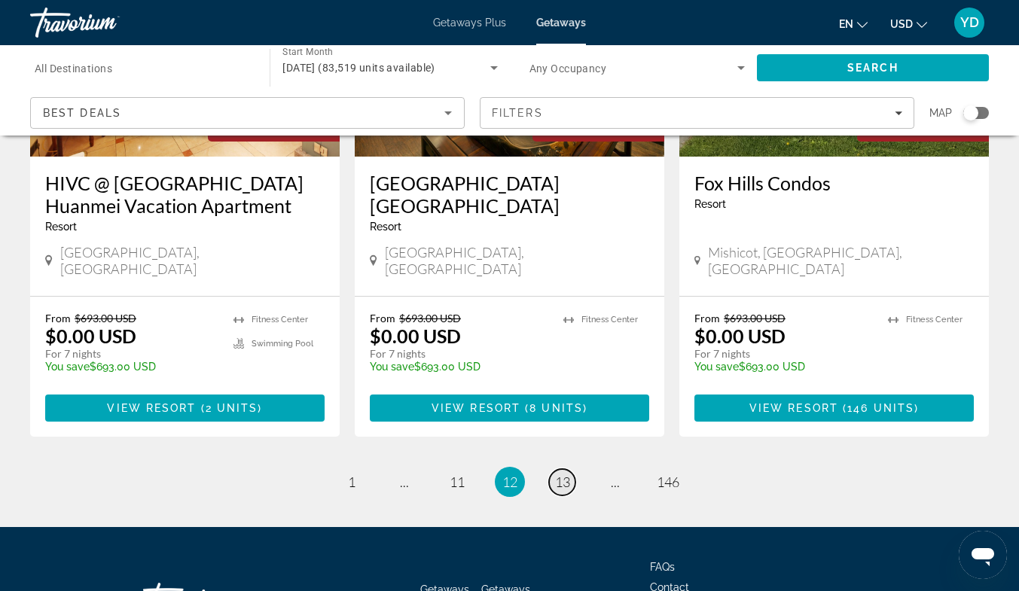
click at [570, 474] on span "13" at bounding box center [562, 482] width 15 height 17
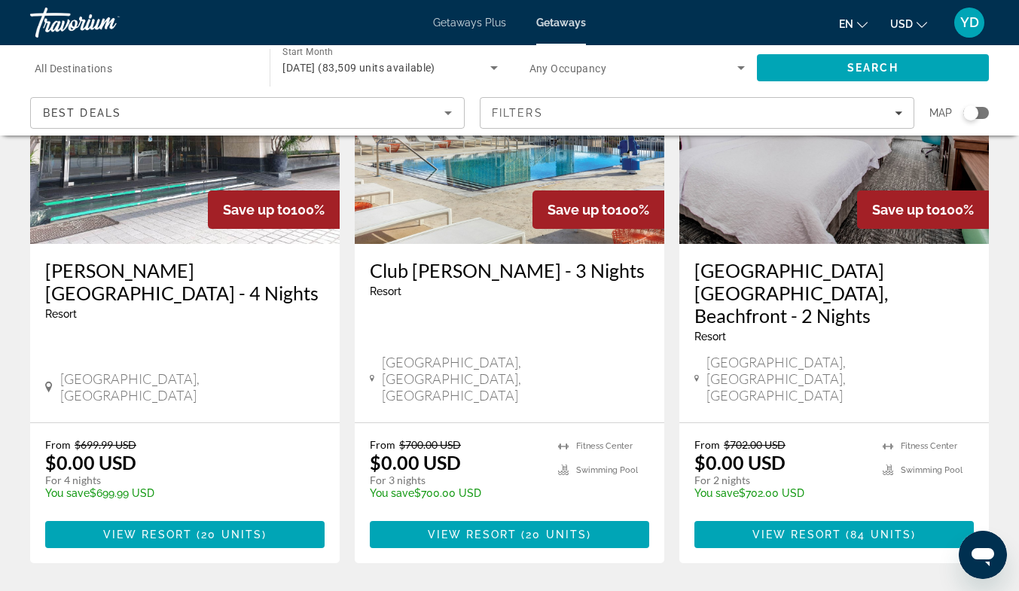
scroll to position [1983, 0]
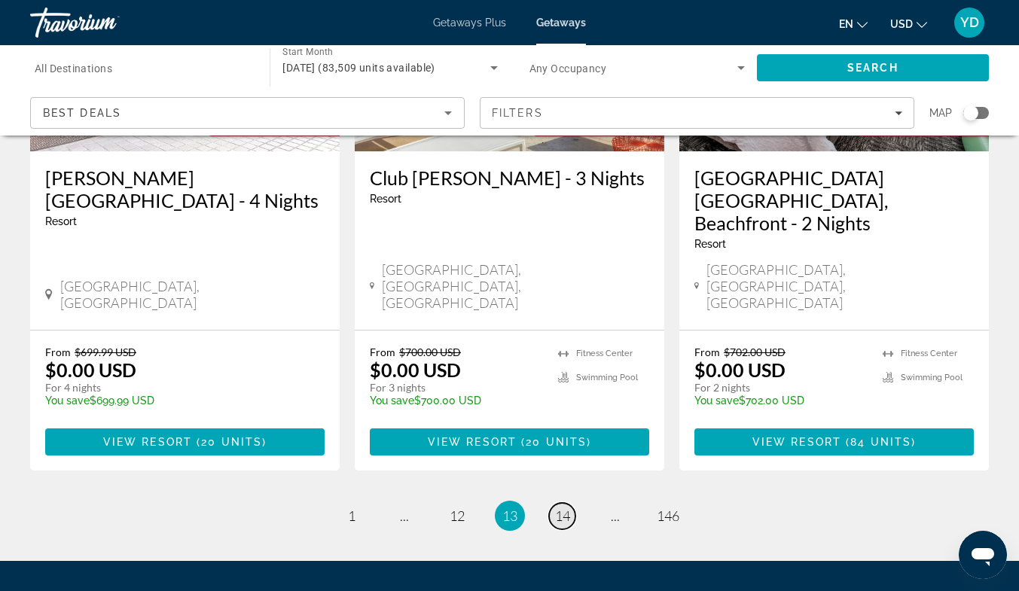
click at [560, 508] on span "14" at bounding box center [562, 516] width 15 height 17
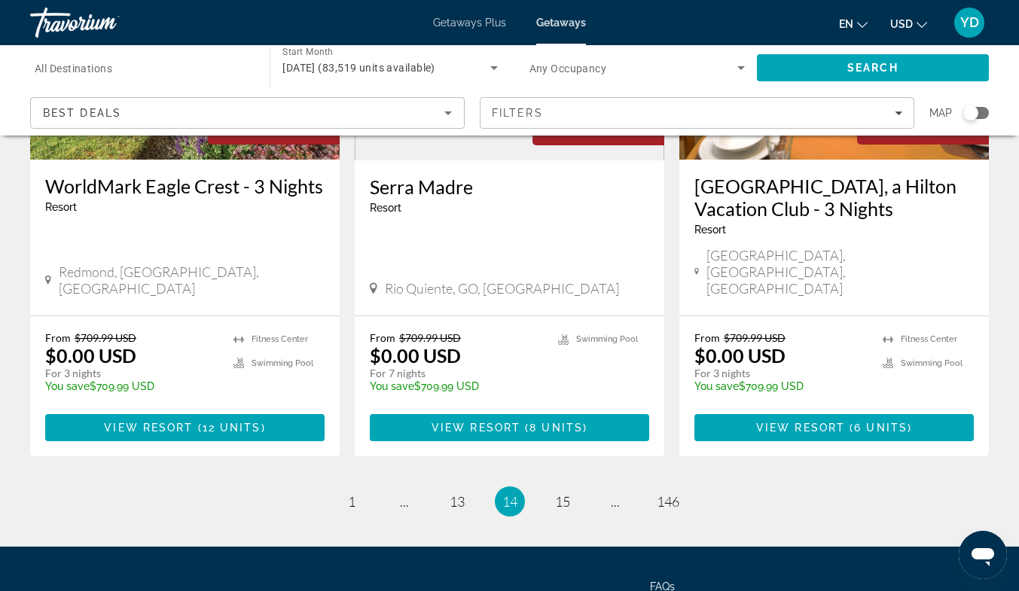
scroll to position [2004, 0]
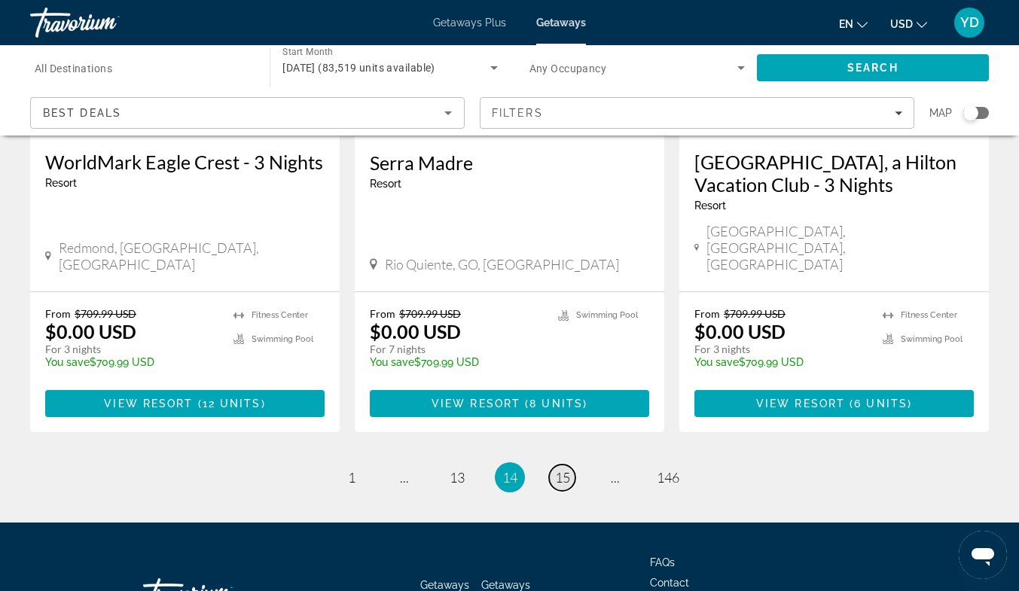
click at [555, 469] on span "15" at bounding box center [562, 477] width 15 height 17
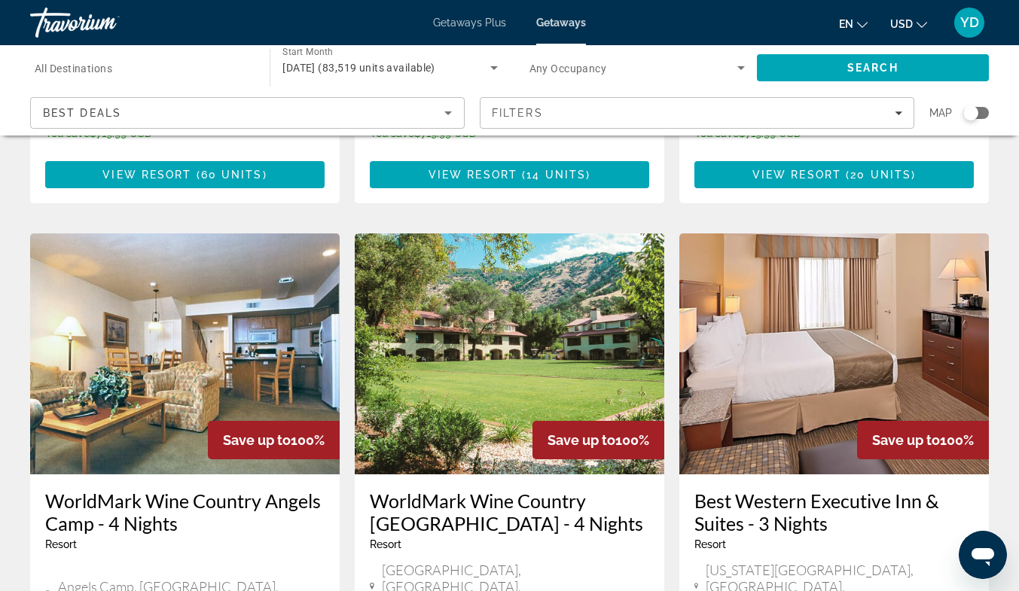
scroll to position [1646, 0]
